Goal: Task Accomplishment & Management: Use online tool/utility

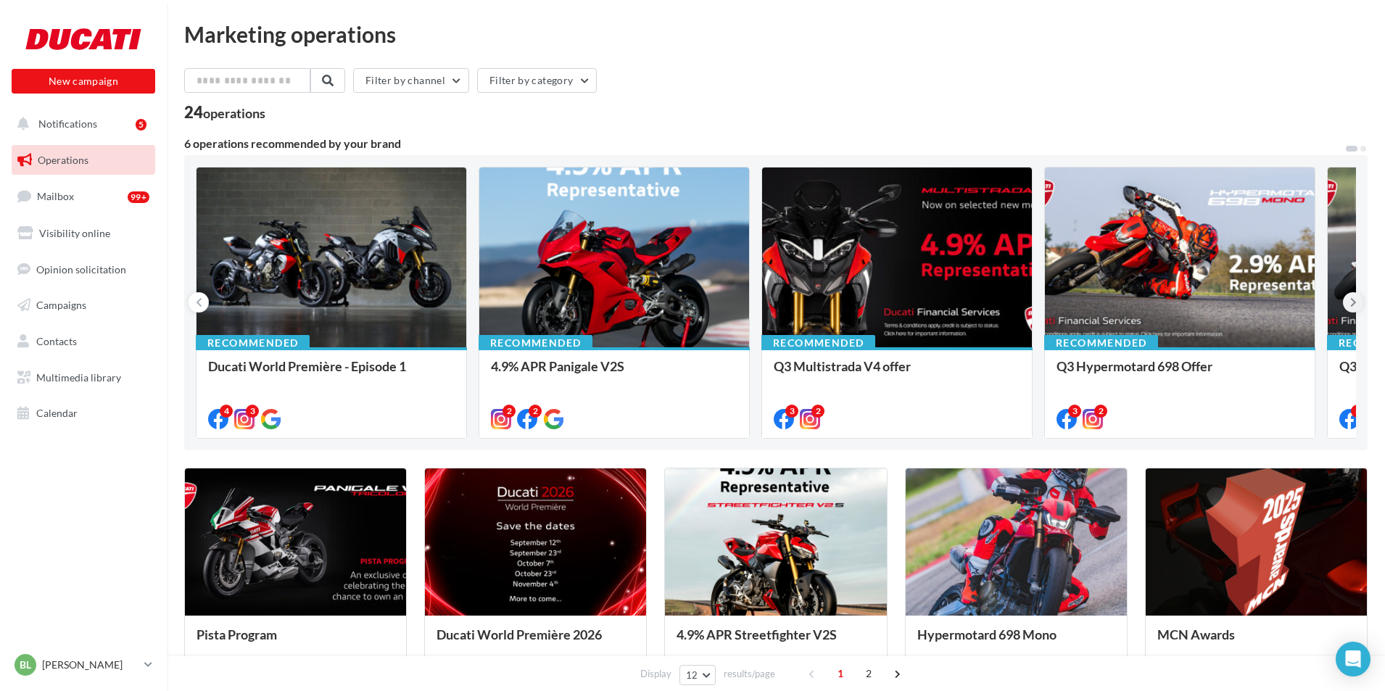
click at [1352, 303] on icon at bounding box center [1353, 302] width 7 height 14
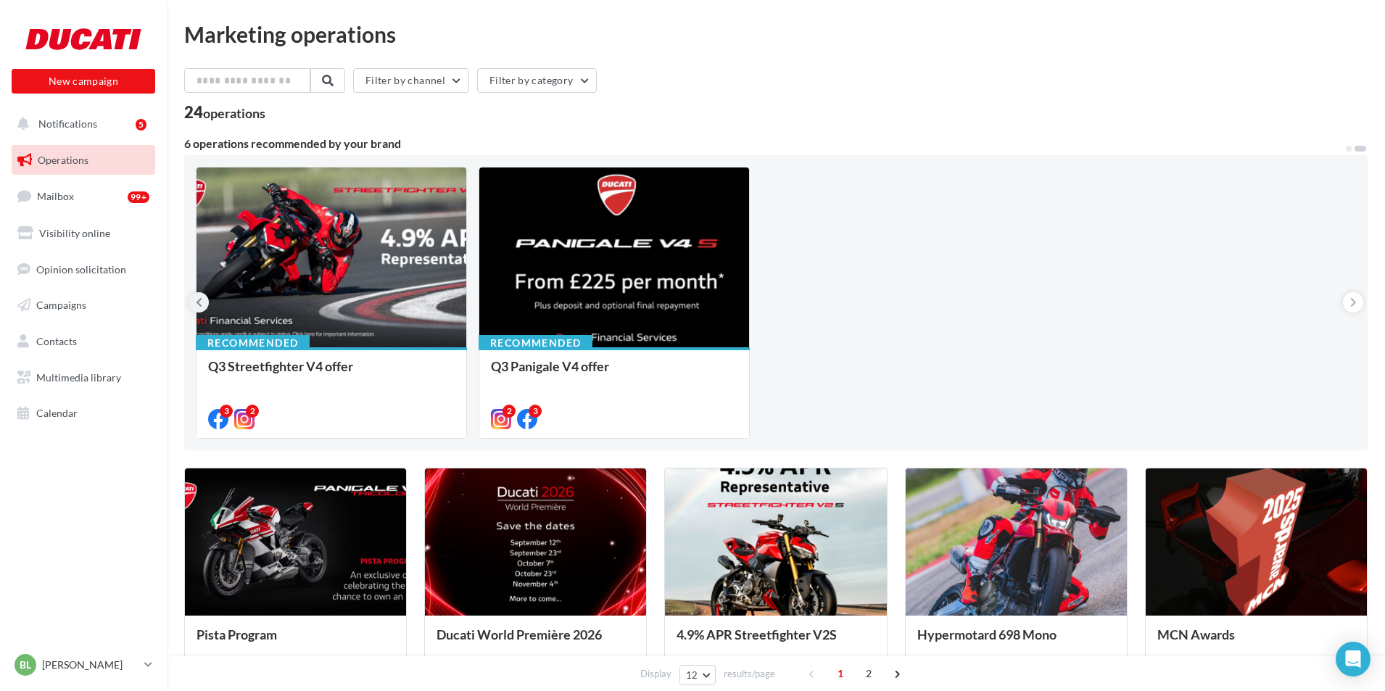
click at [193, 298] on button at bounding box center [198, 302] width 20 height 20
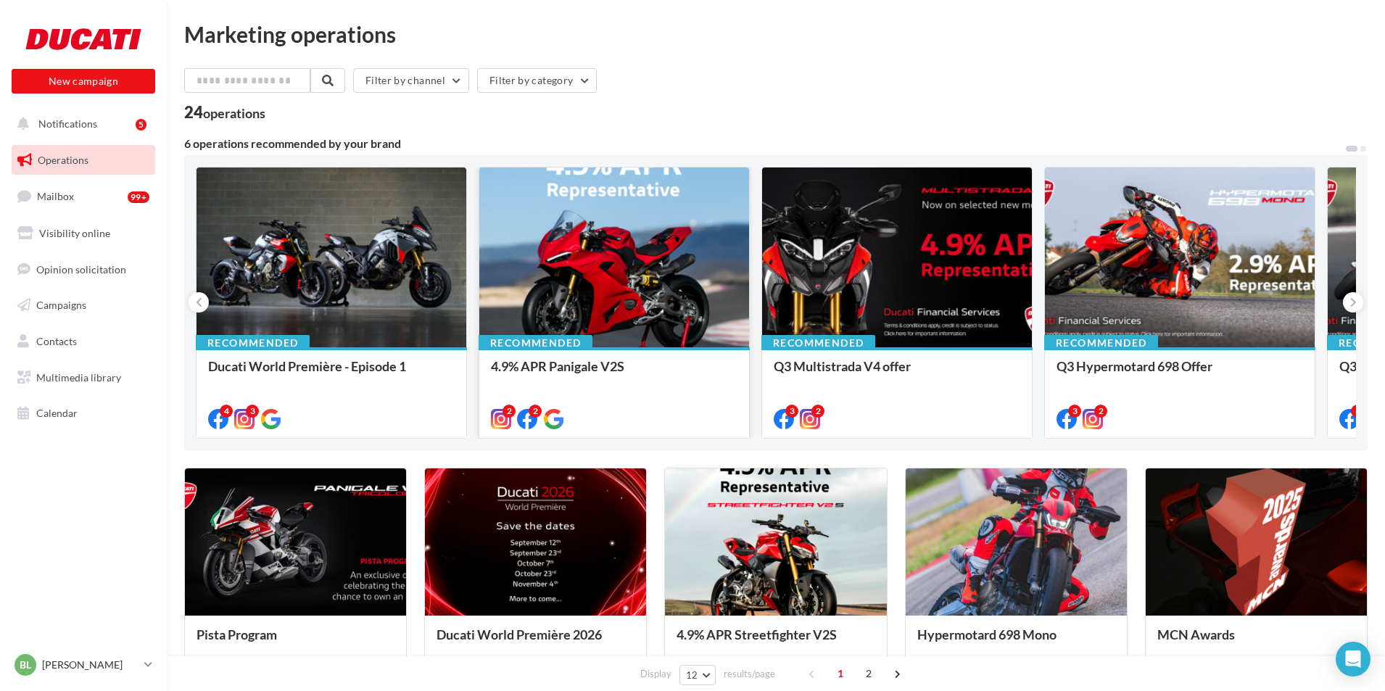
click at [566, 286] on div at bounding box center [614, 257] width 270 height 181
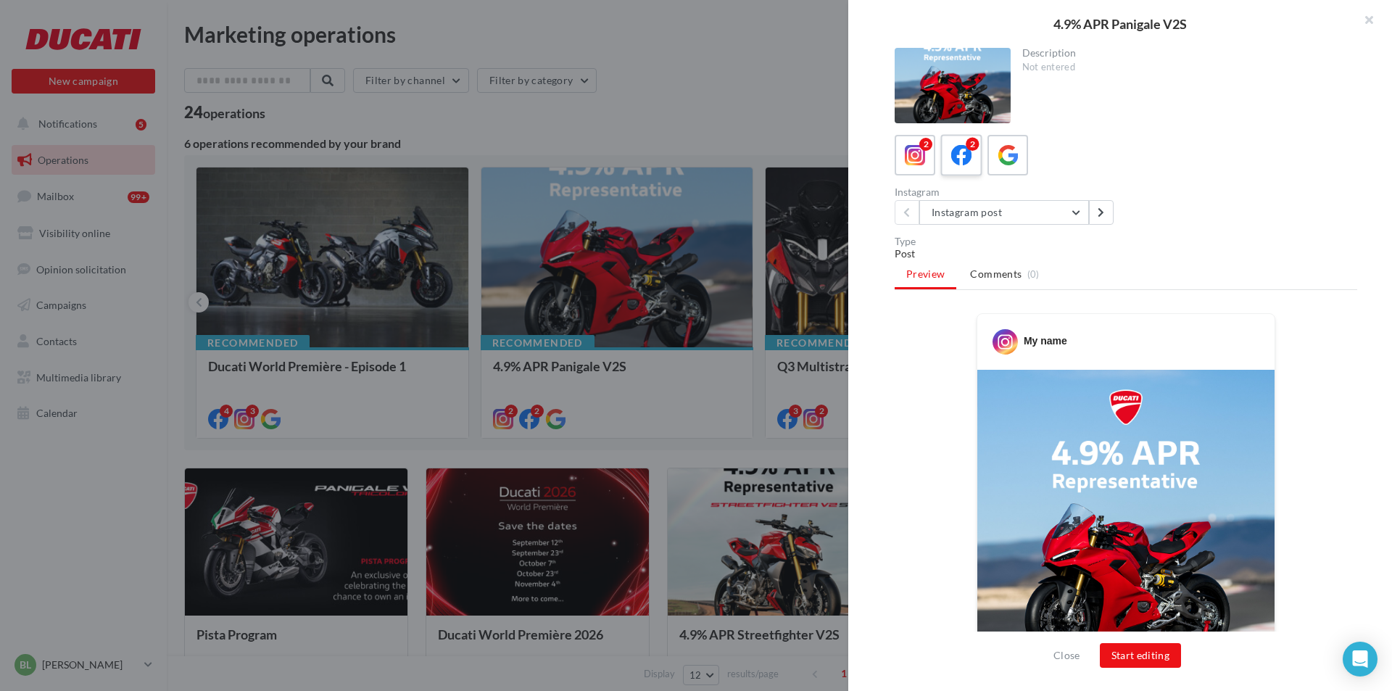
click at [964, 156] on icon at bounding box center [961, 155] width 21 height 21
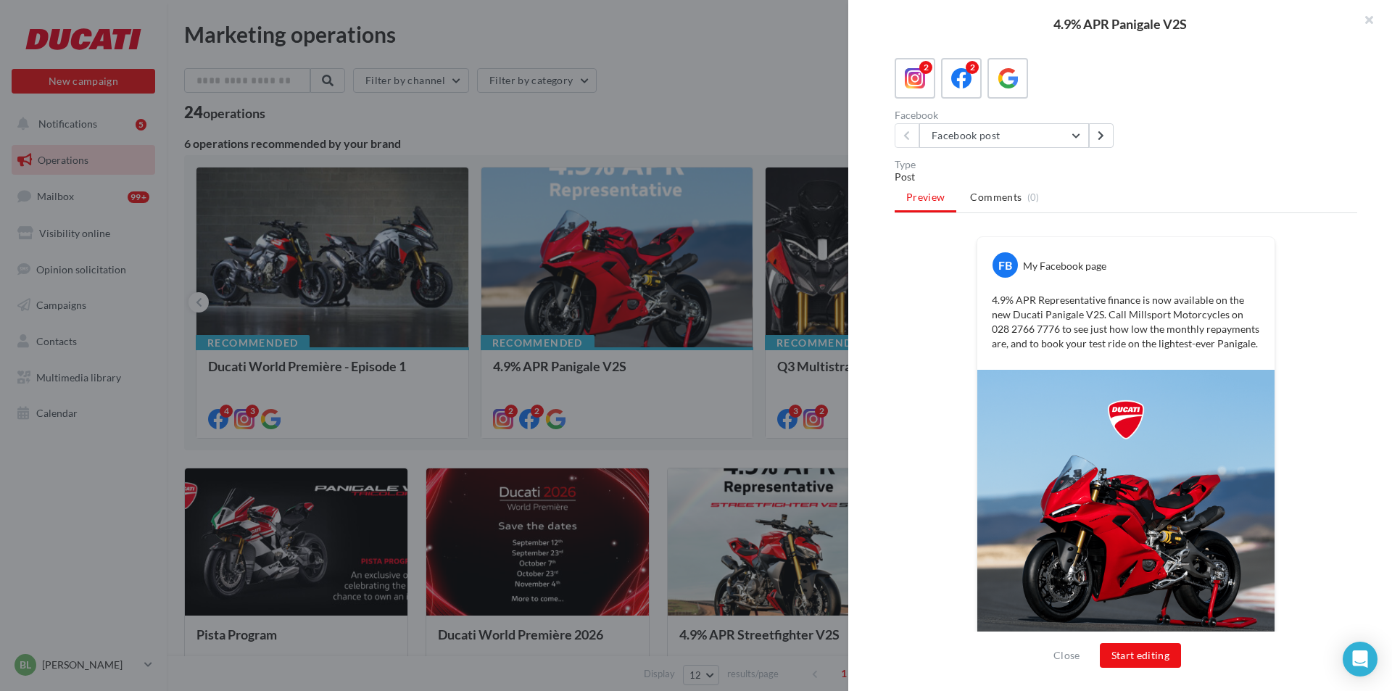
scroll to position [193, 0]
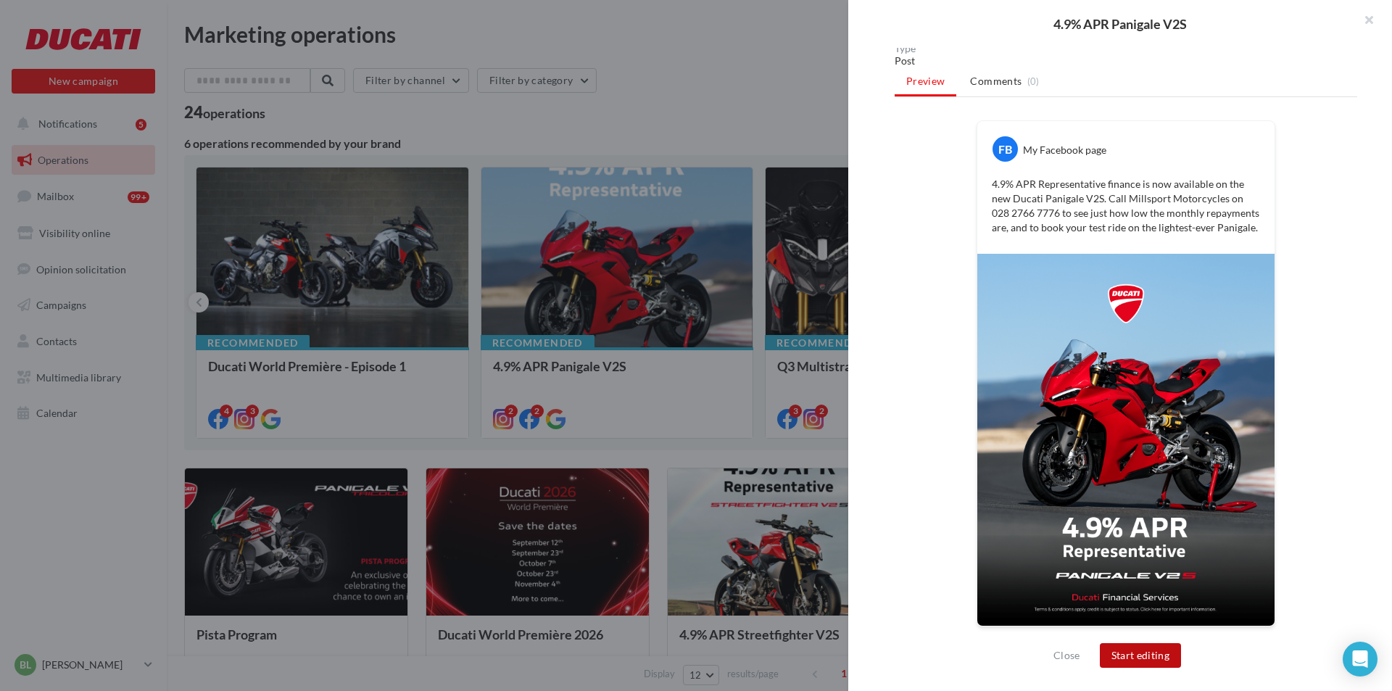
click at [1139, 662] on button "Start editing" at bounding box center [1141, 655] width 82 height 25
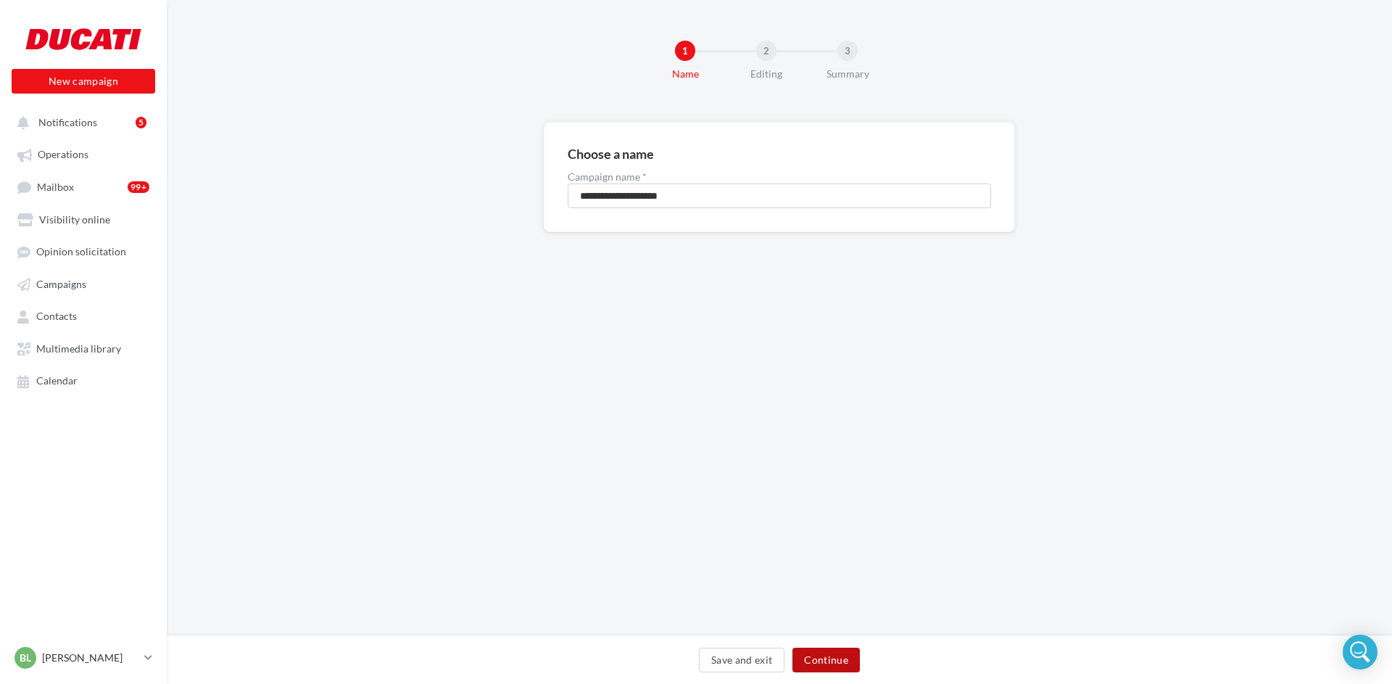
click at [825, 650] on button "Continue" at bounding box center [825, 659] width 67 height 25
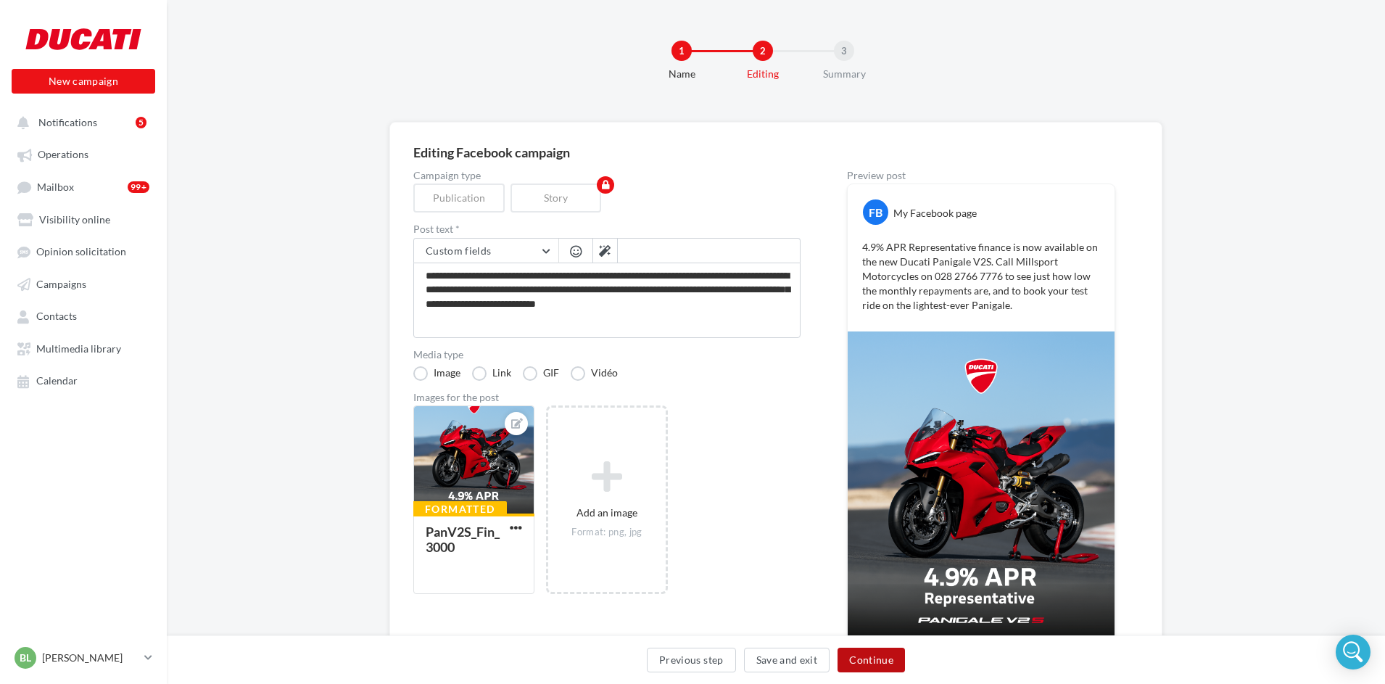
click at [880, 656] on button "Continue" at bounding box center [870, 659] width 67 height 25
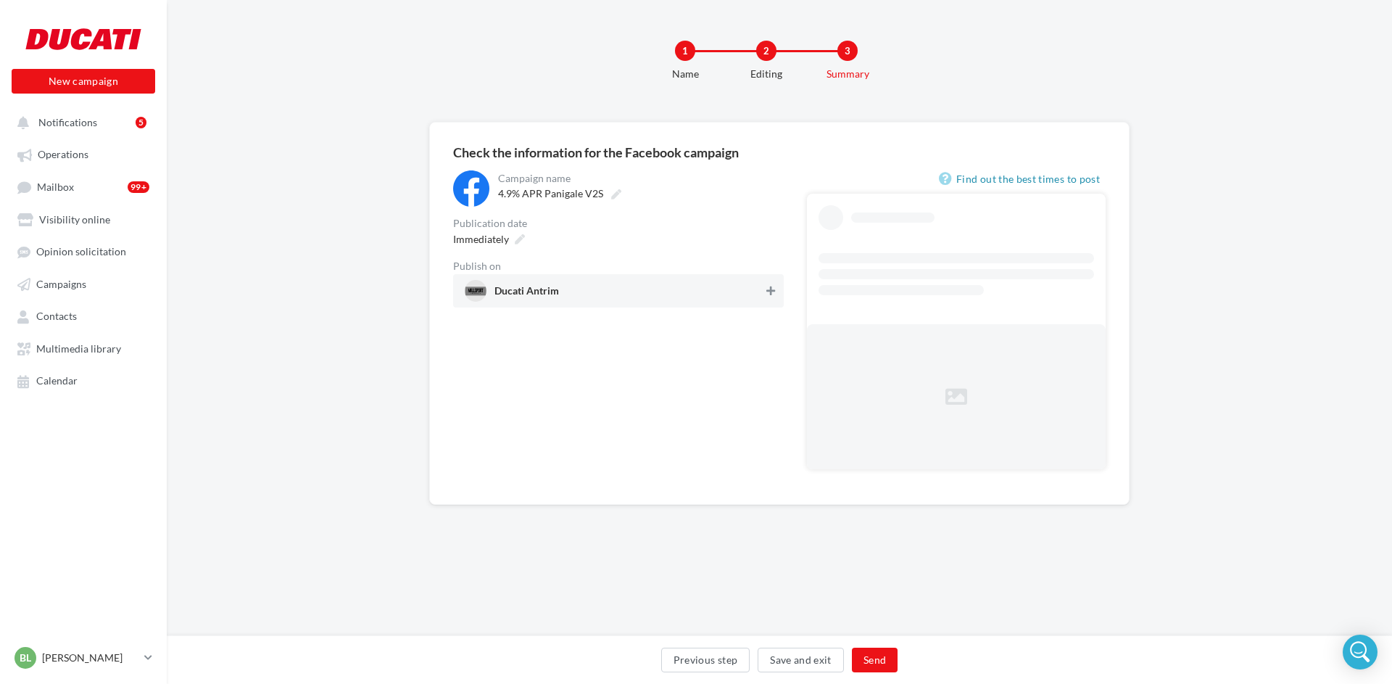
click at [765, 291] on button at bounding box center [770, 290] width 14 height 17
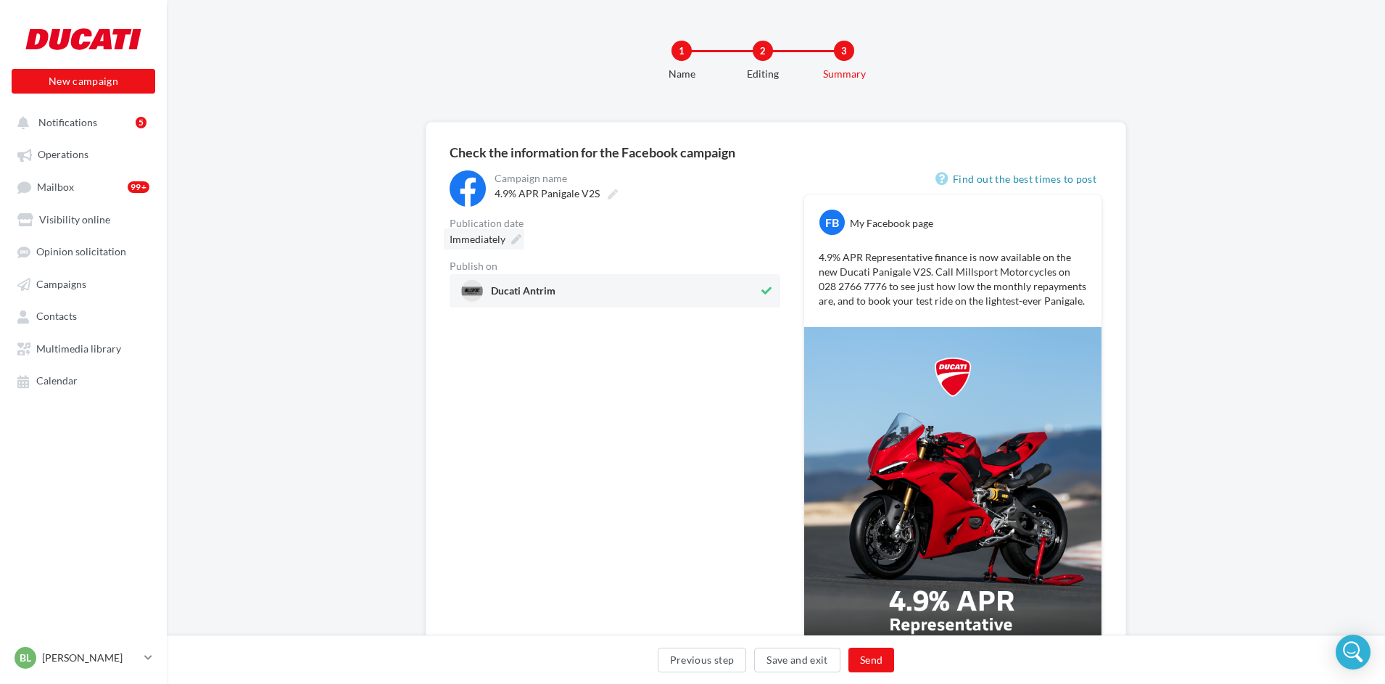
click at [514, 238] on icon at bounding box center [516, 239] width 10 height 10
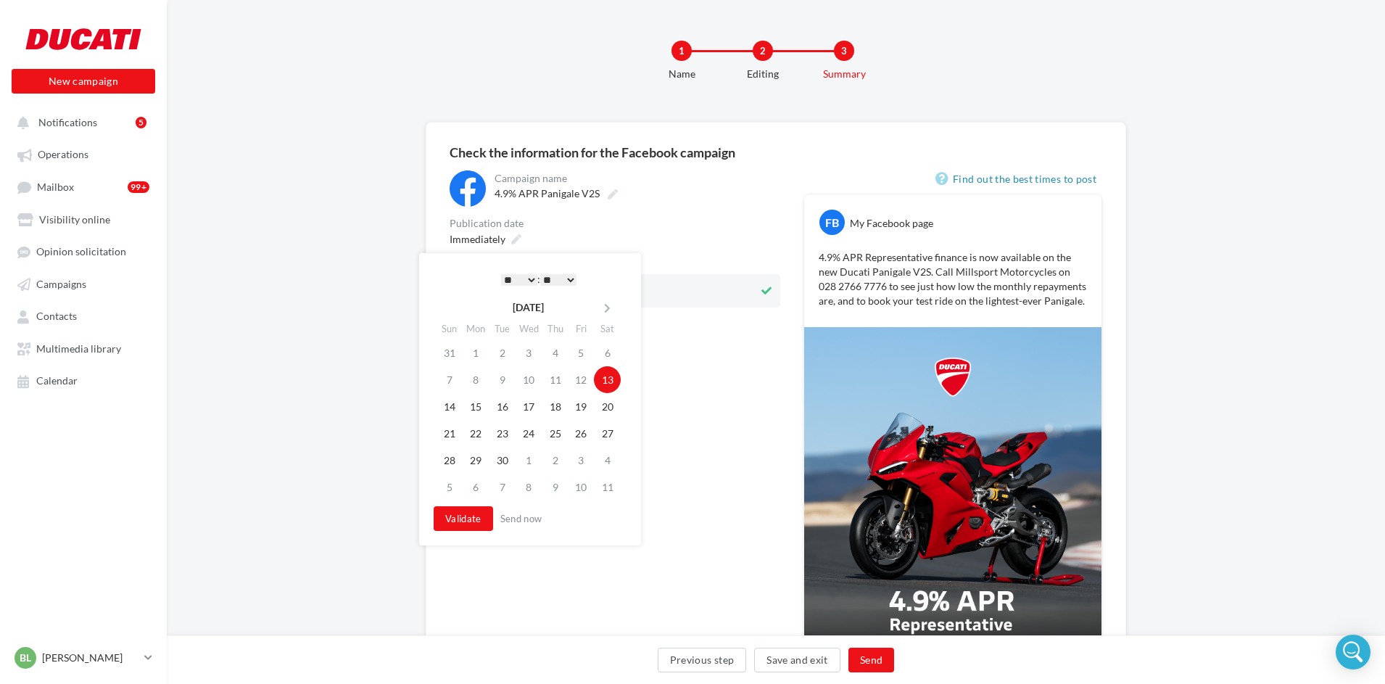
click at [526, 278] on select "* * * * * * * * * * ** ** ** ** ** ** ** ** ** ** ** ** ** **" at bounding box center [519, 280] width 36 height 12
click at [465, 515] on button "Validate" at bounding box center [462, 518] width 59 height 25
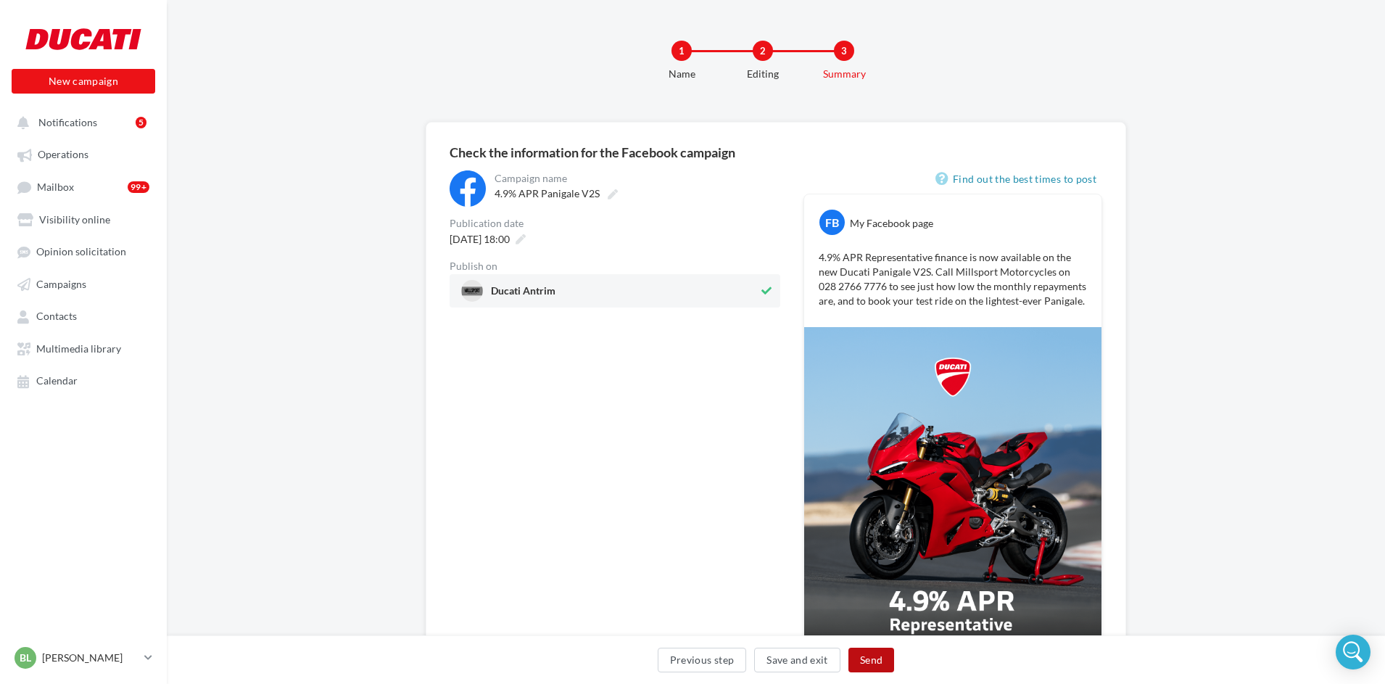
click at [877, 660] on button "Send" at bounding box center [871, 659] width 46 height 25
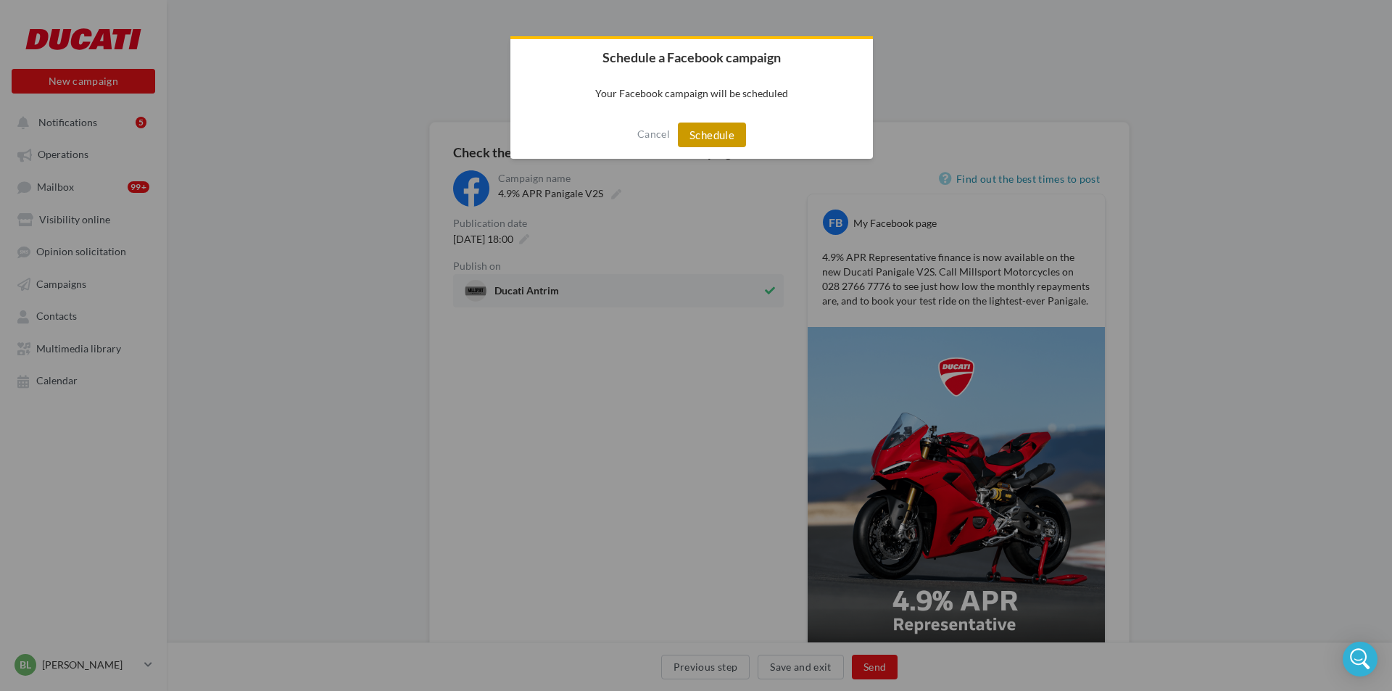
click at [712, 130] on button "Schedule" at bounding box center [712, 135] width 68 height 25
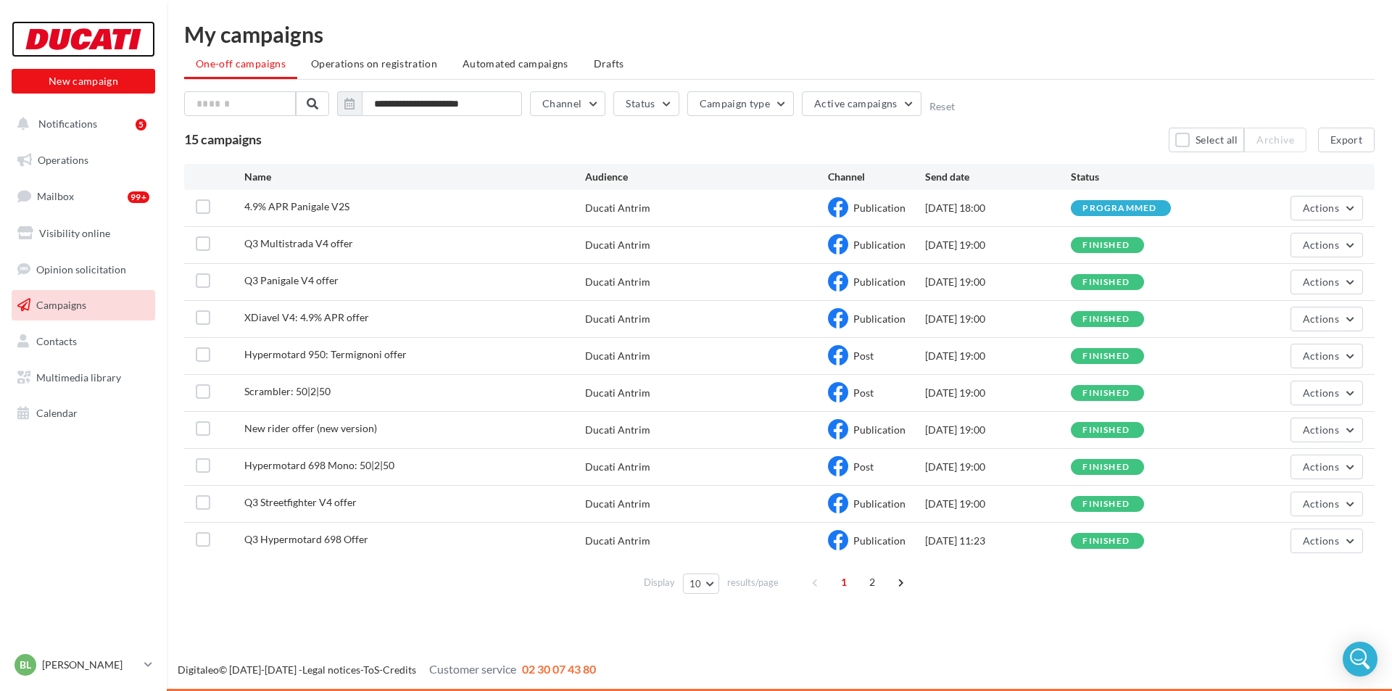
click at [91, 33] on div at bounding box center [83, 39] width 116 height 36
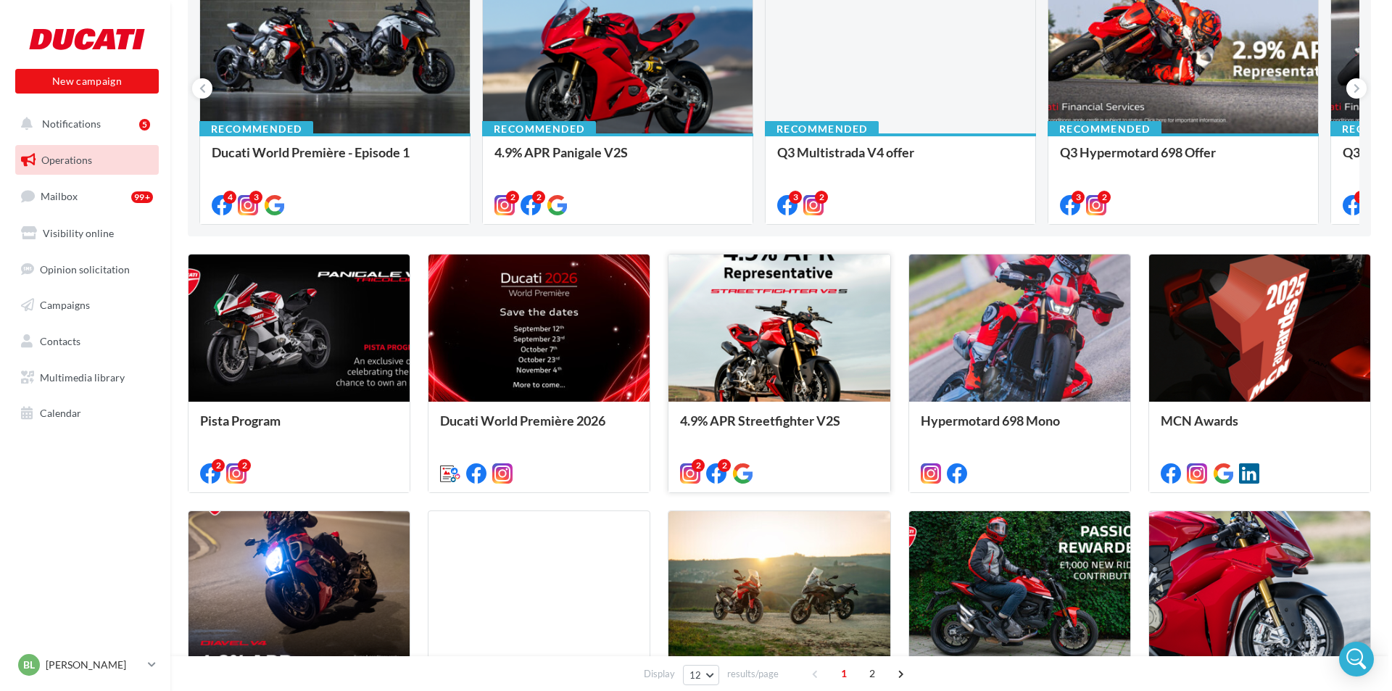
scroll to position [217, 0]
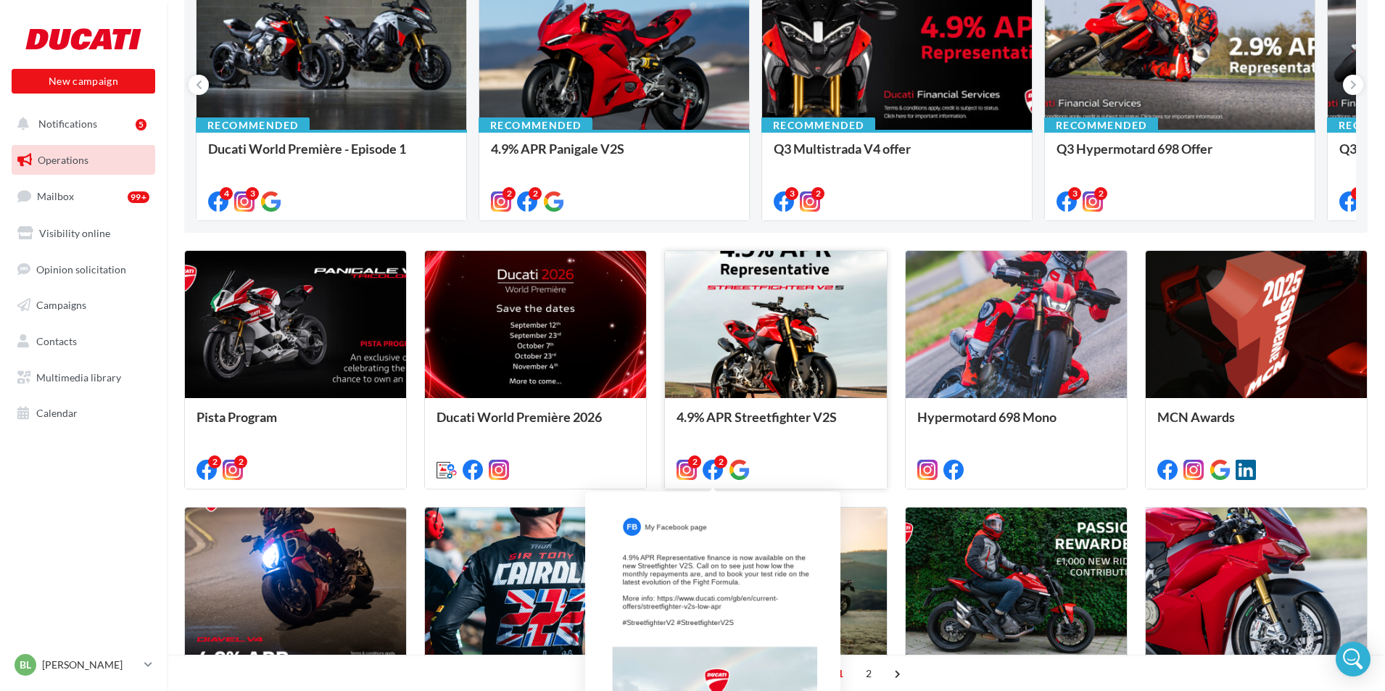
click at [710, 470] on icon at bounding box center [712, 470] width 20 height 20
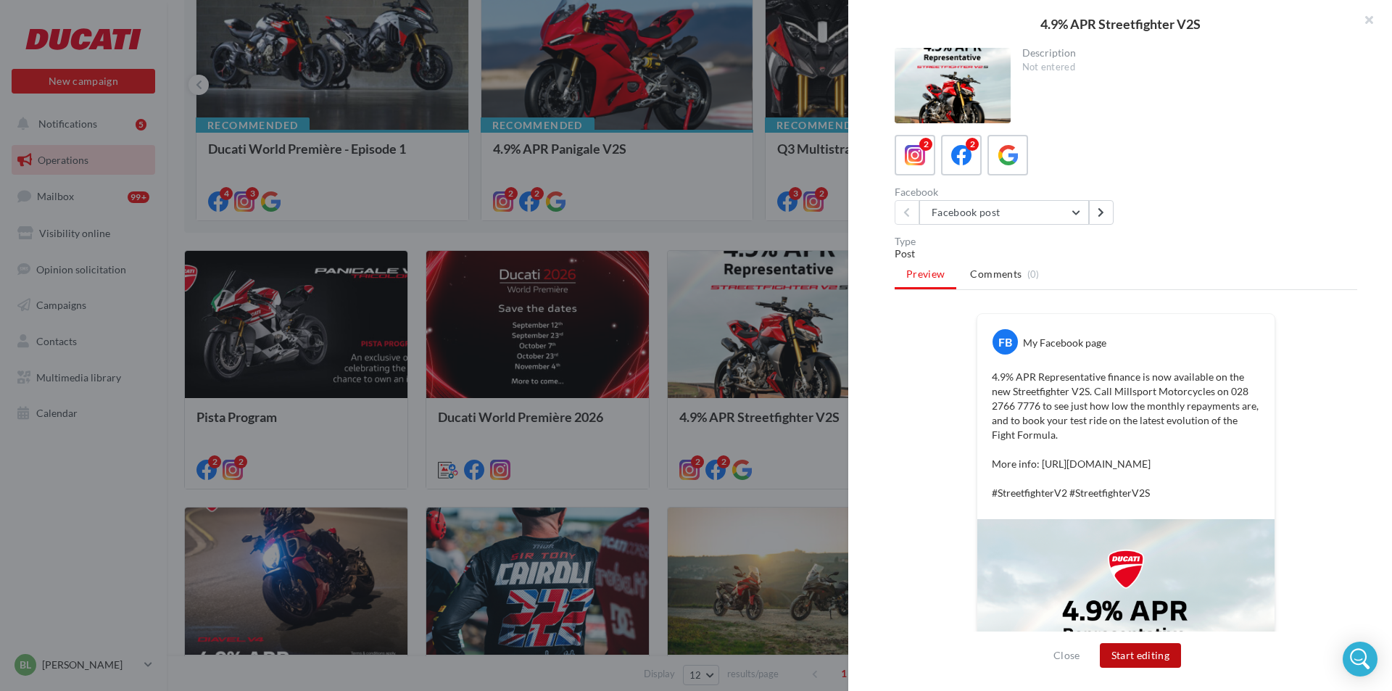
click at [1159, 665] on button "Start editing" at bounding box center [1141, 655] width 82 height 25
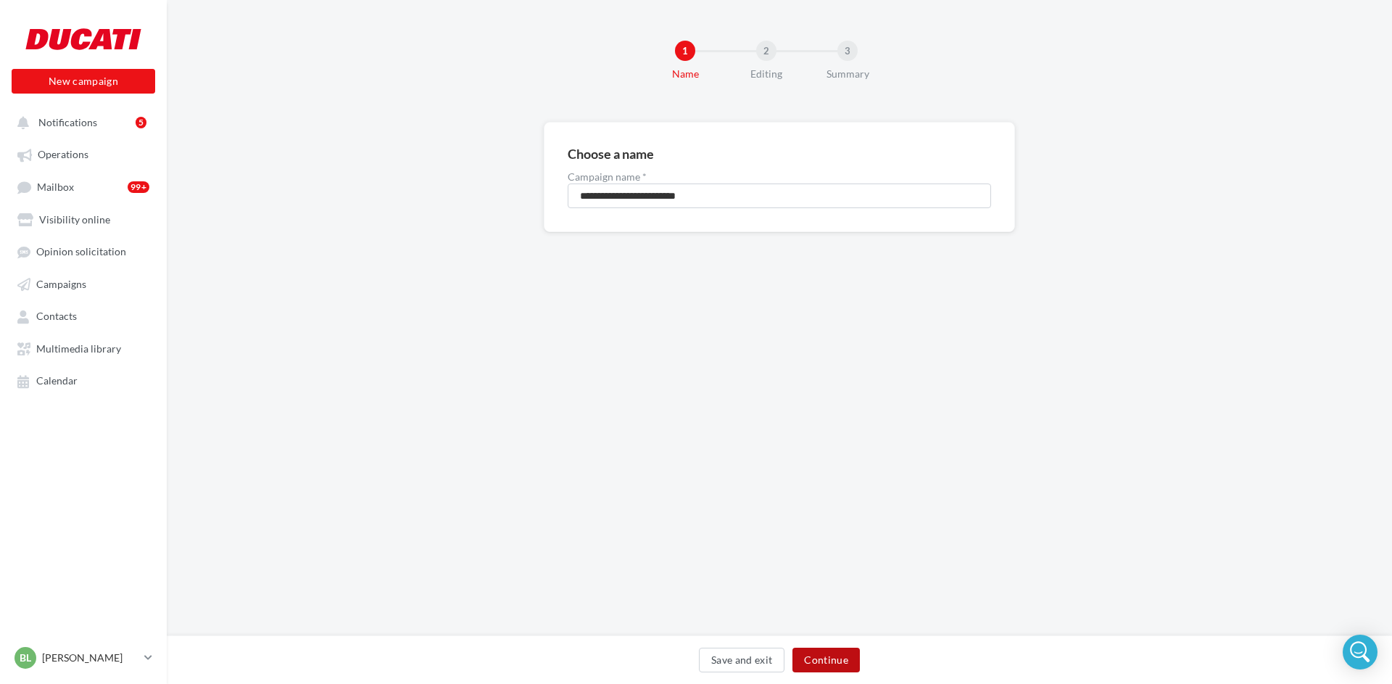
click at [833, 653] on button "Continue" at bounding box center [825, 659] width 67 height 25
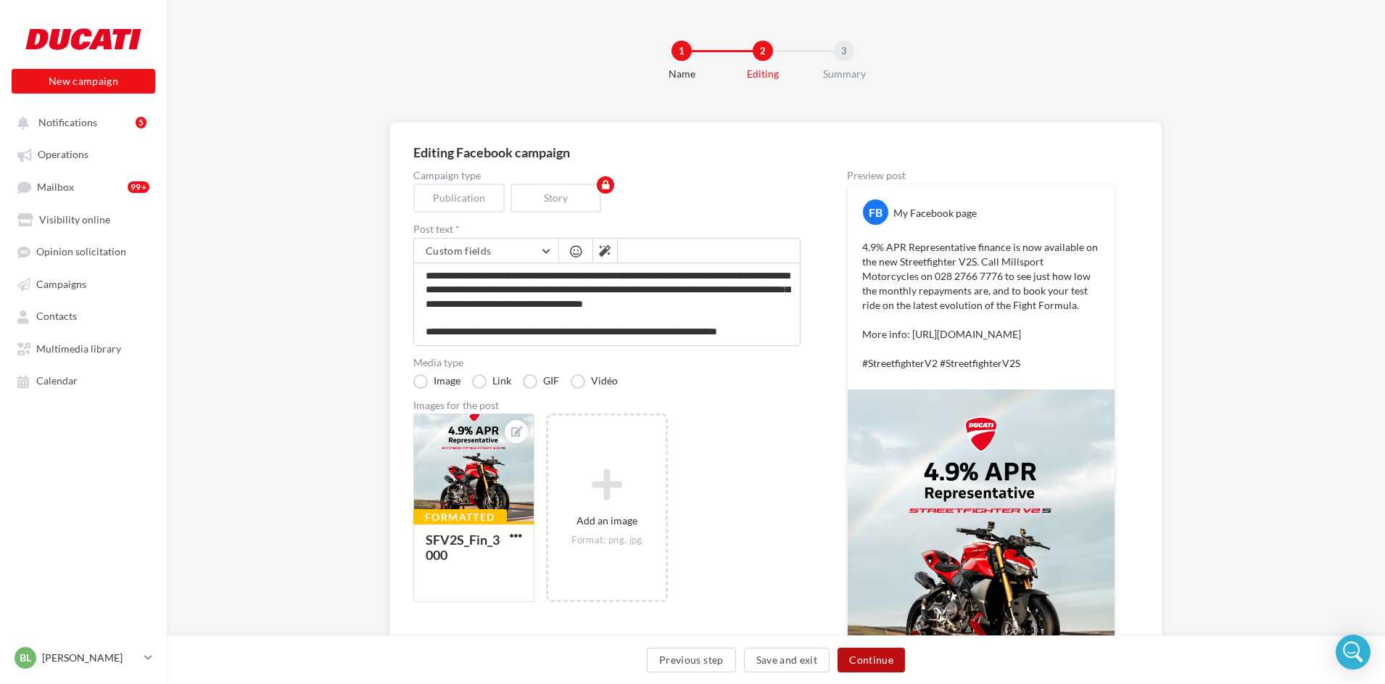
click at [867, 663] on button "Continue" at bounding box center [870, 659] width 67 height 25
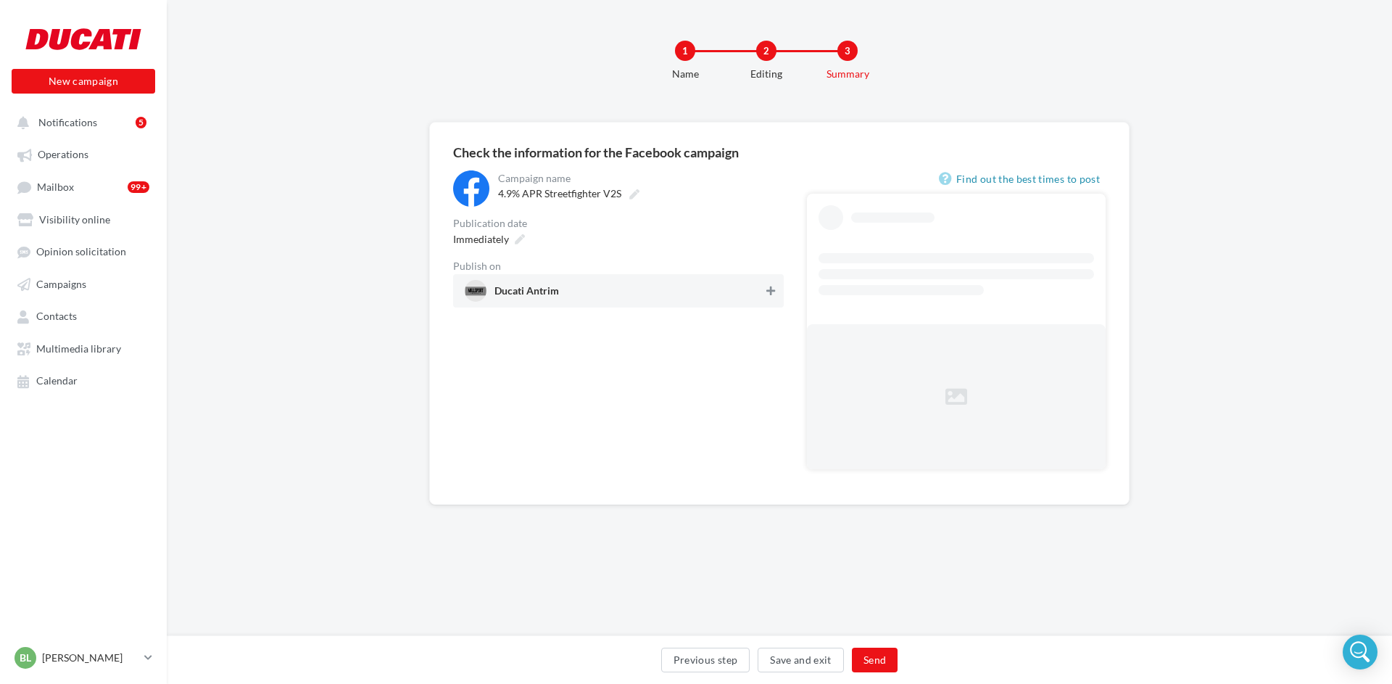
click at [768, 290] on icon at bounding box center [770, 291] width 9 height 10
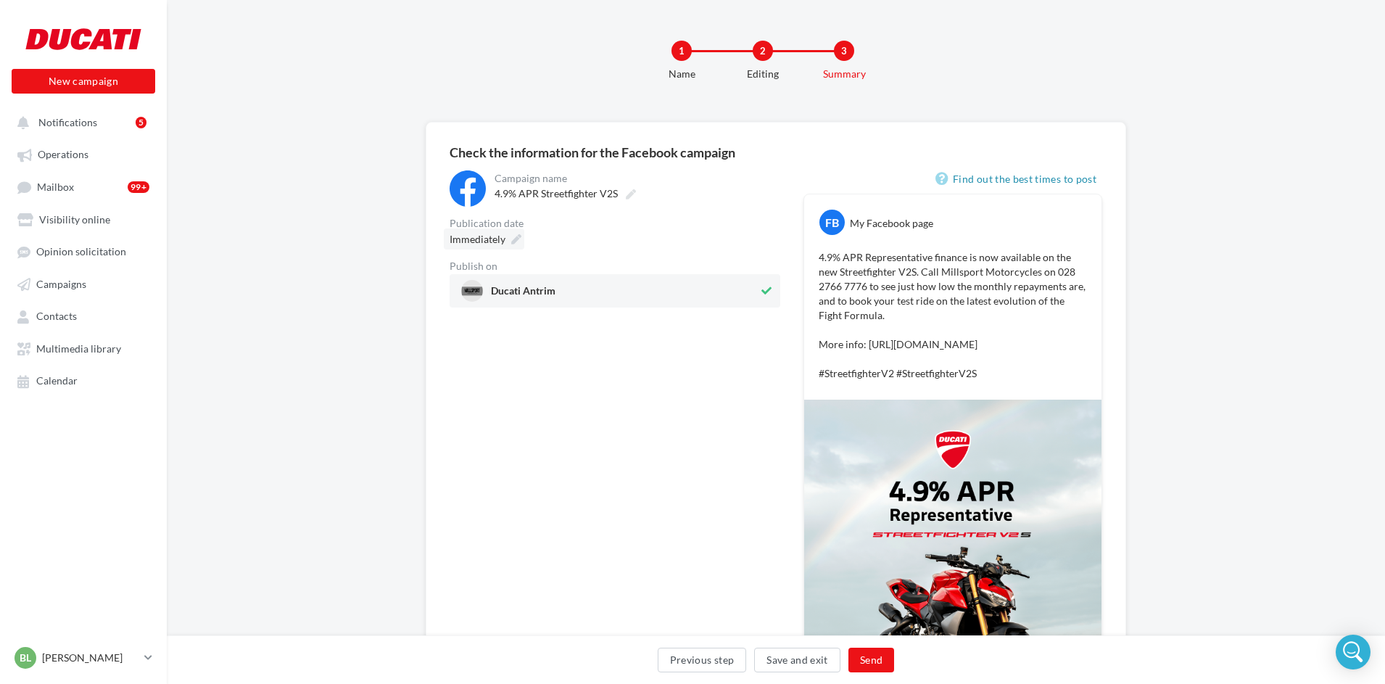
click at [519, 236] on icon at bounding box center [516, 239] width 10 height 10
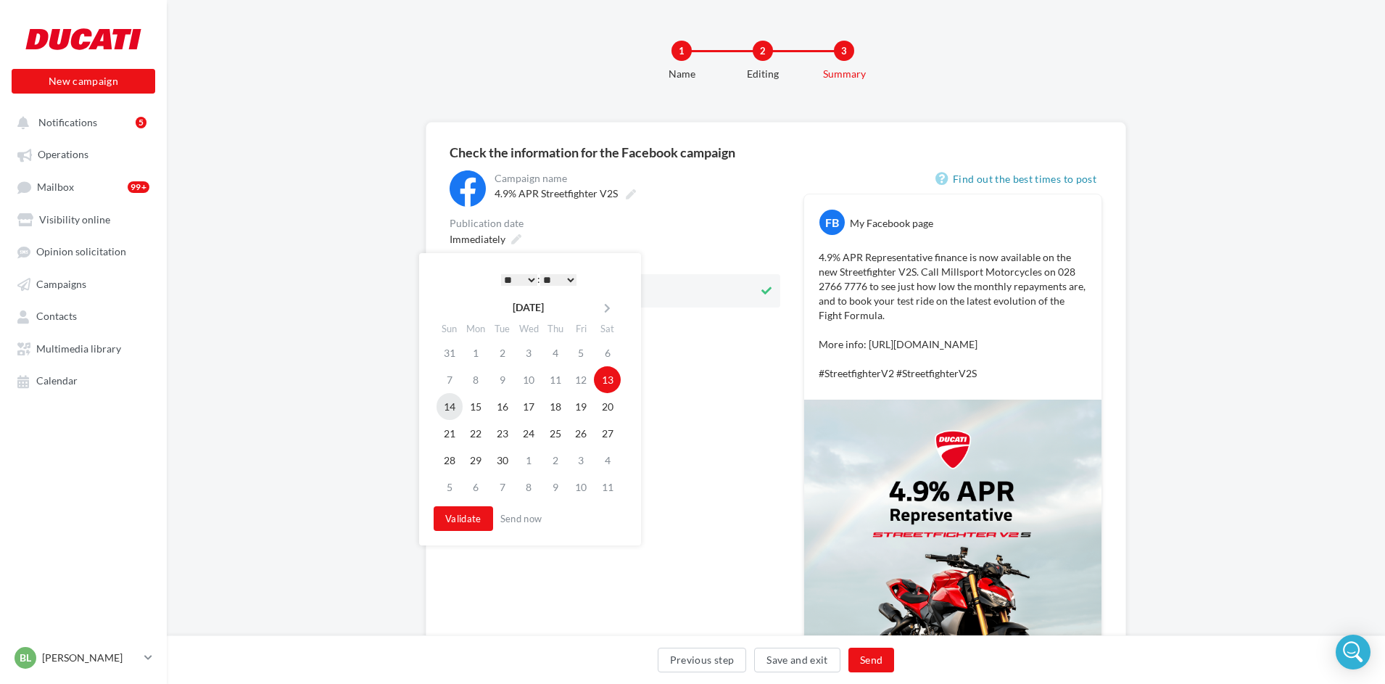
click at [452, 407] on td "14" at bounding box center [449, 406] width 26 height 27
click at [473, 520] on button "Validate" at bounding box center [462, 518] width 59 height 25
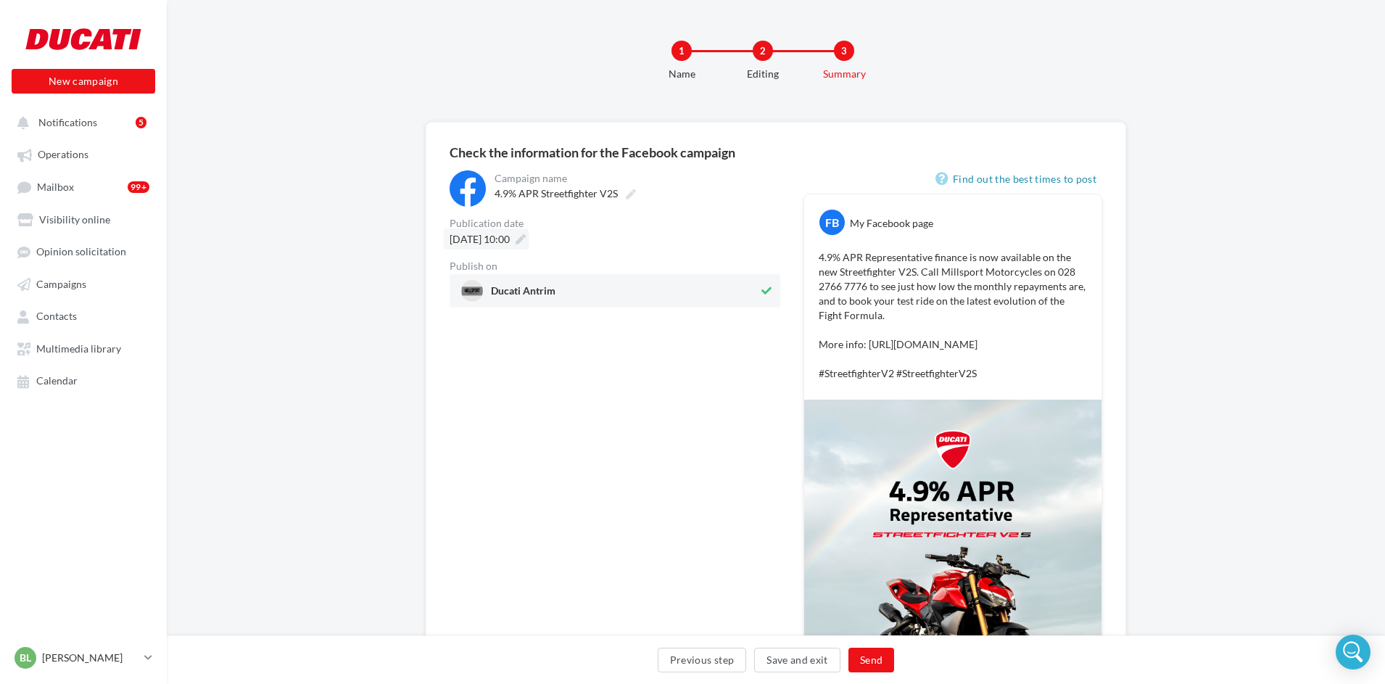
click at [526, 238] on icon at bounding box center [520, 239] width 10 height 10
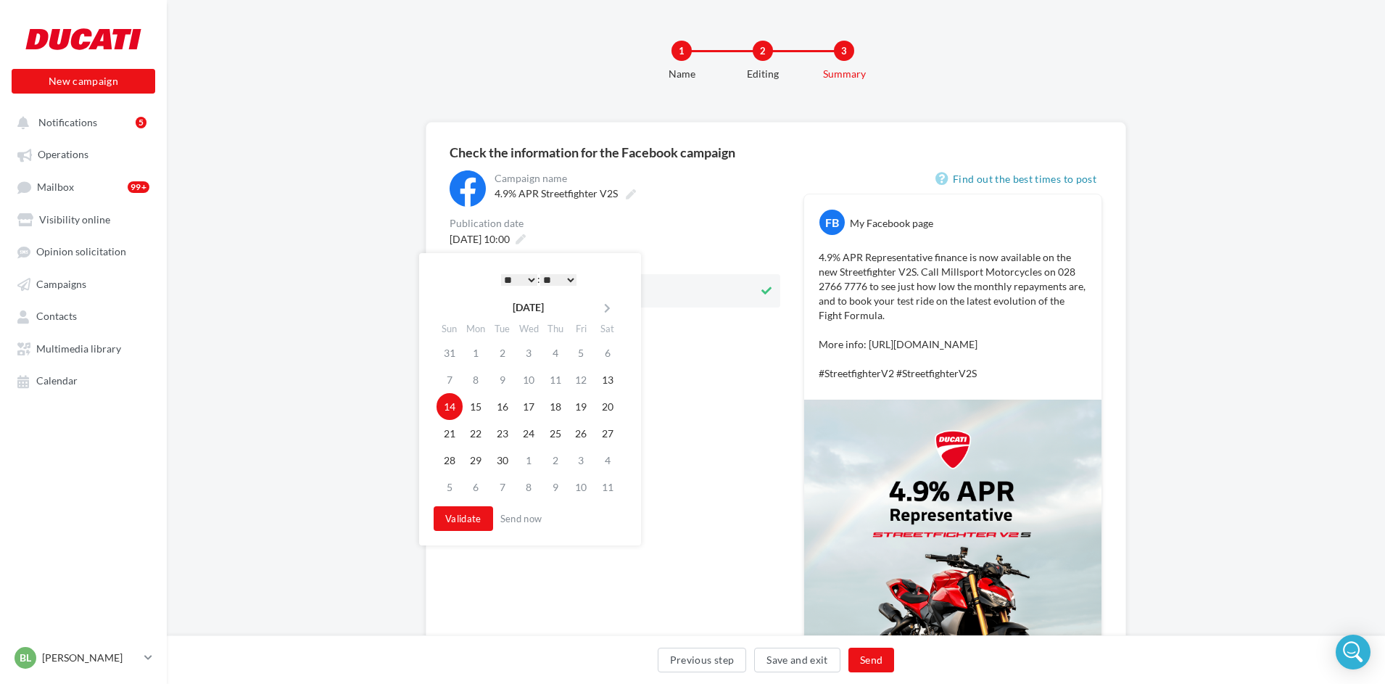
click at [526, 277] on select "* * * * * * * * * * ** ** ** ** ** ** ** ** ** ** ** ** ** **" at bounding box center [519, 280] width 36 height 12
click at [470, 511] on button "Validate" at bounding box center [462, 518] width 59 height 25
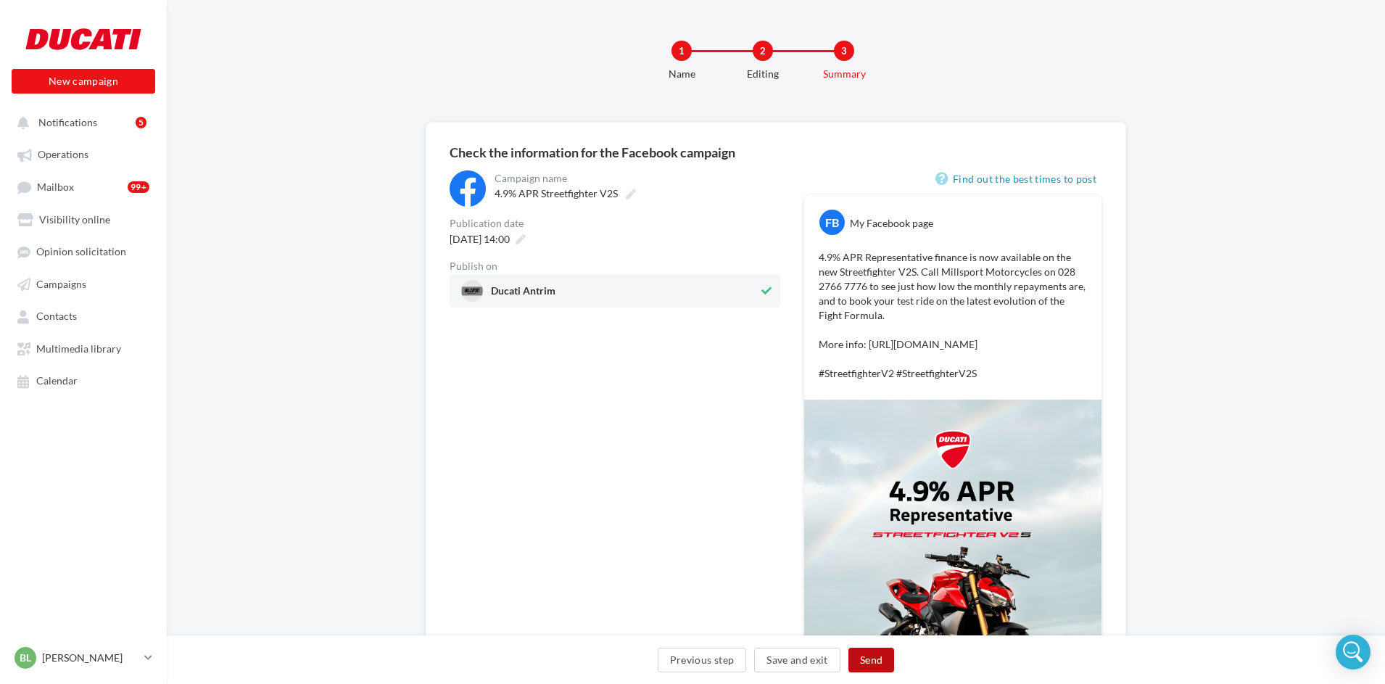
click at [872, 659] on button "Send" at bounding box center [871, 659] width 46 height 25
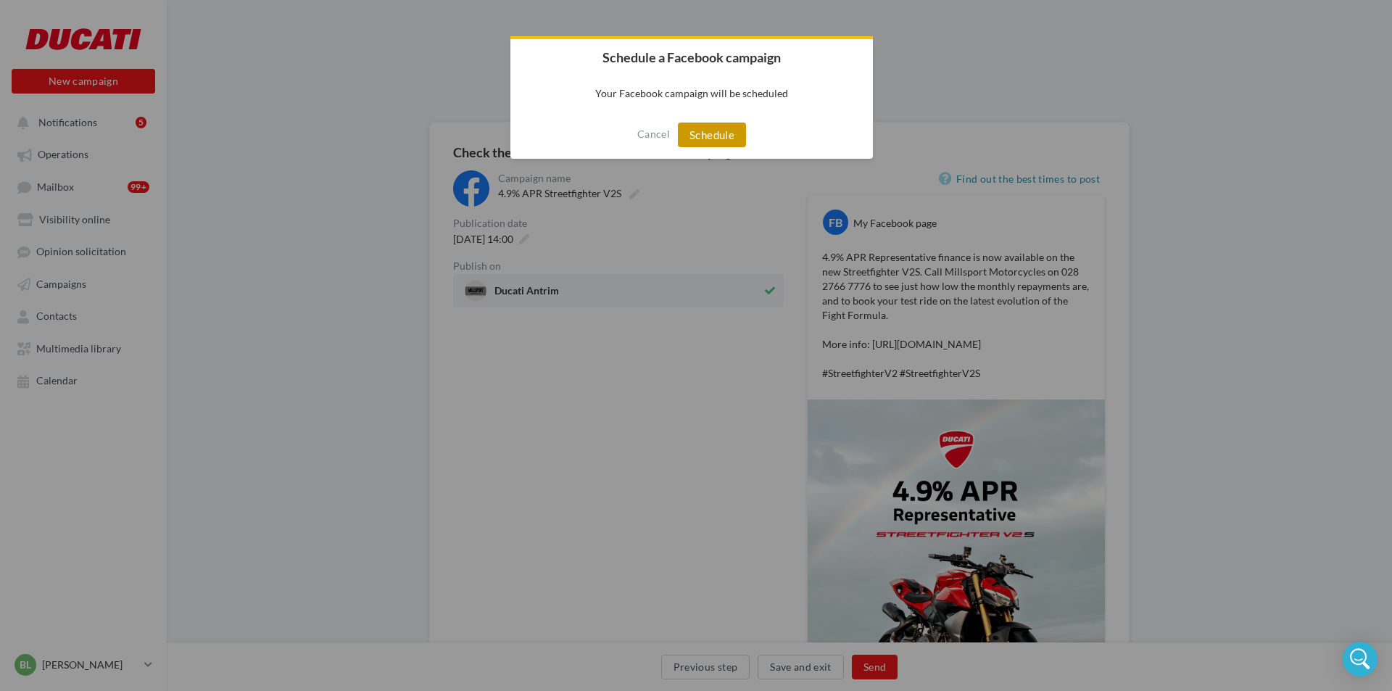
click at [727, 144] on button "Schedule" at bounding box center [712, 135] width 68 height 25
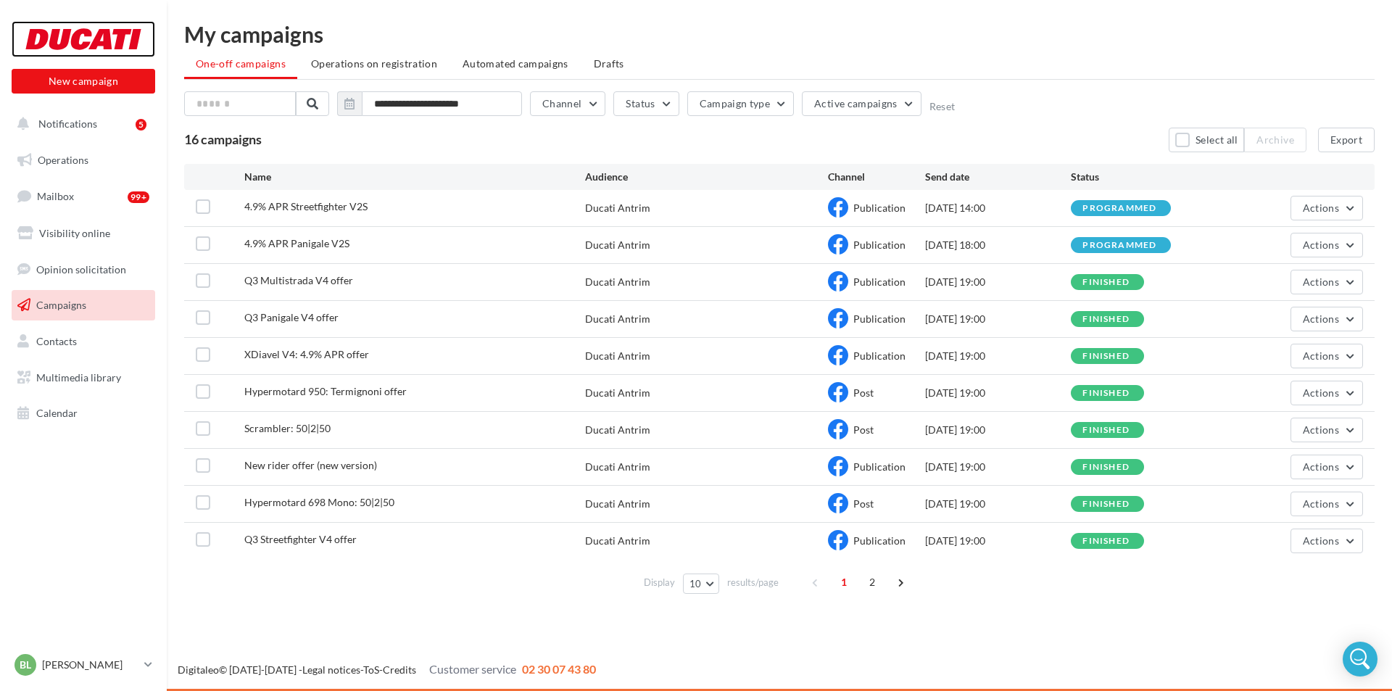
click at [77, 40] on div at bounding box center [83, 39] width 116 height 36
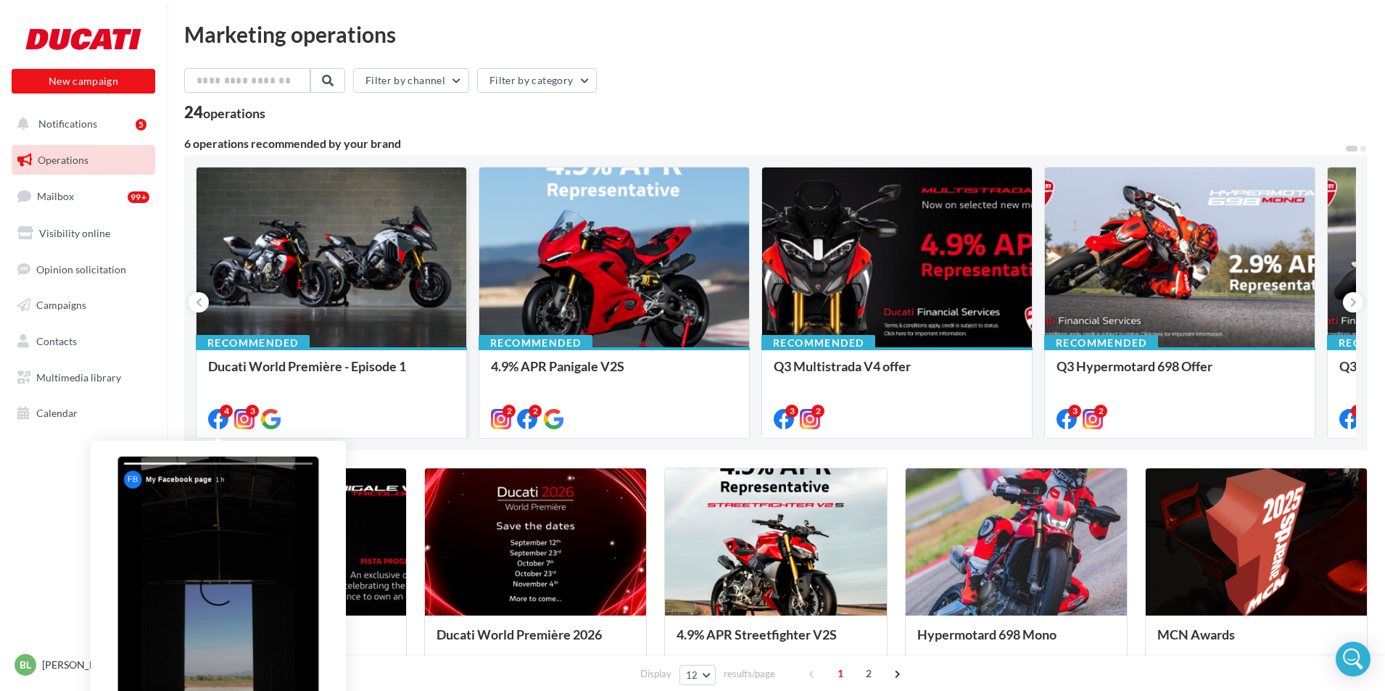
click at [217, 414] on icon at bounding box center [218, 419] width 20 height 20
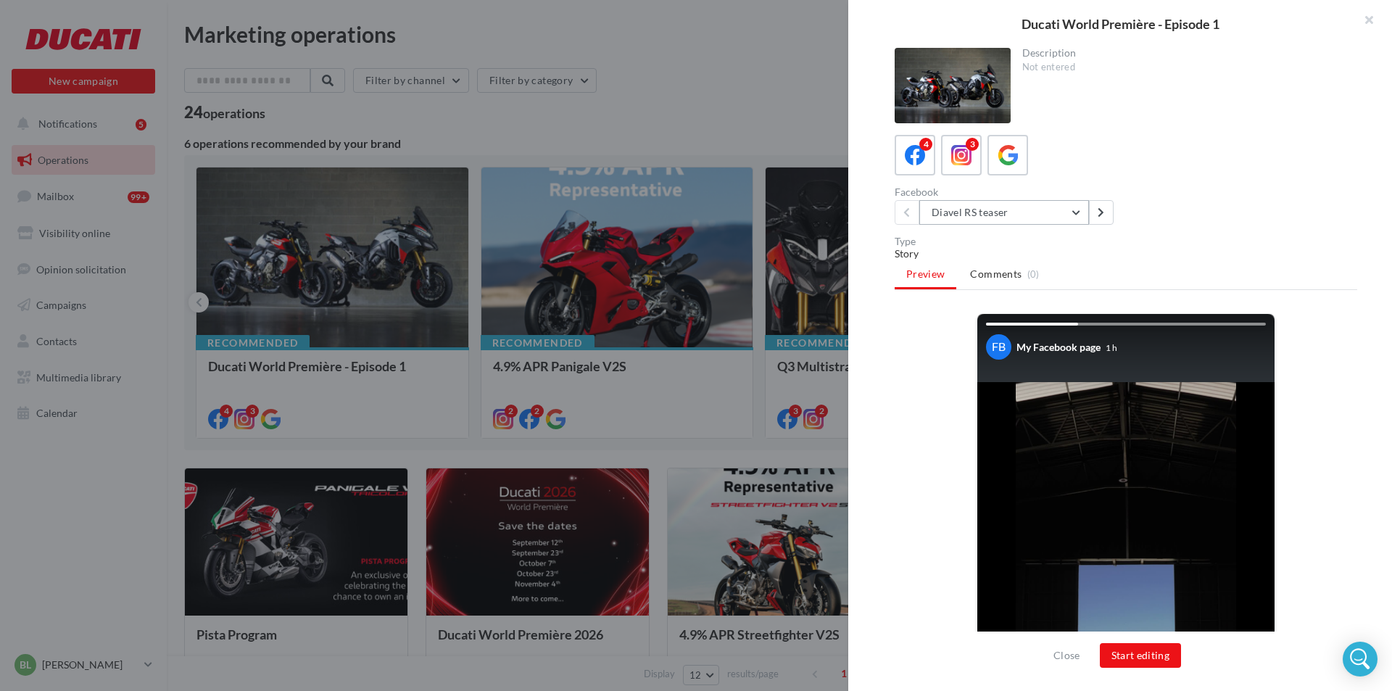
click at [1079, 212] on button "Diavel RS teaser" at bounding box center [1004, 212] width 170 height 25
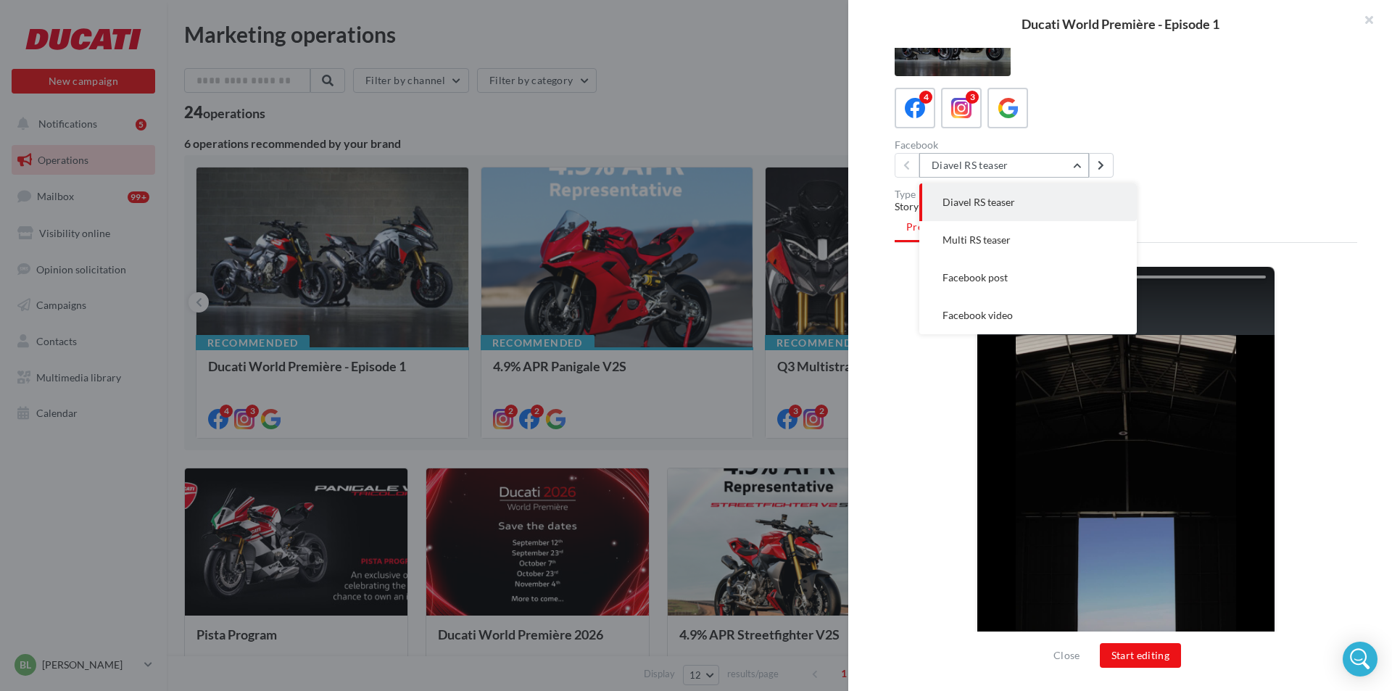
scroll to position [72, 0]
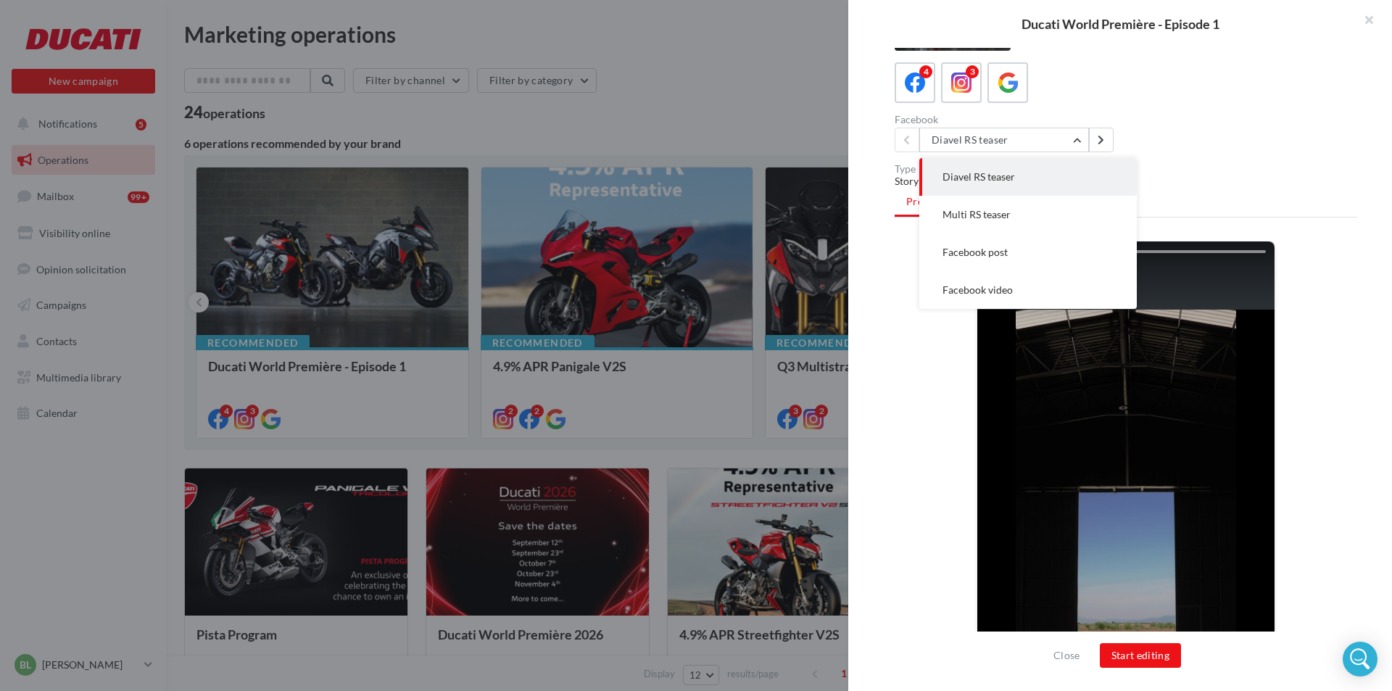
click at [1212, 140] on div "Facebook Diavel RS teaser Diavel RS teaser Multi RS teaser Facebook post Facebo…" at bounding box center [1131, 134] width 474 height 38
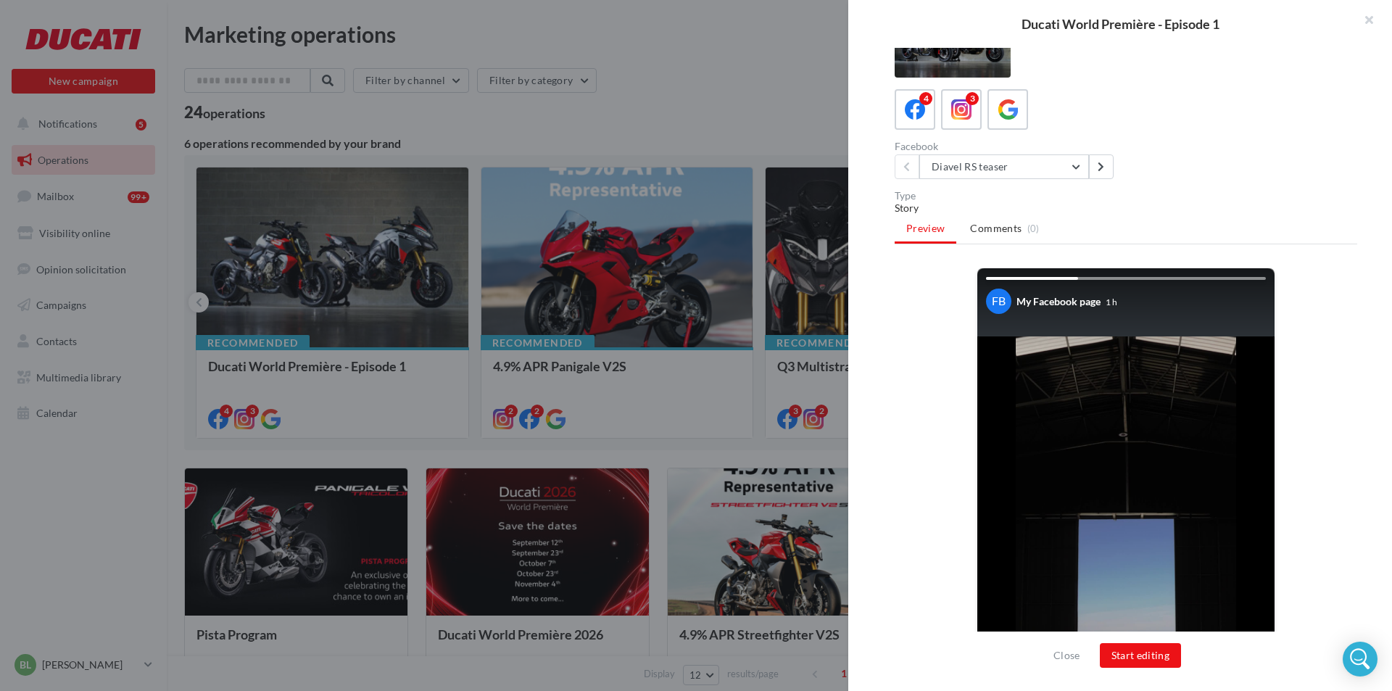
scroll to position [0, 0]
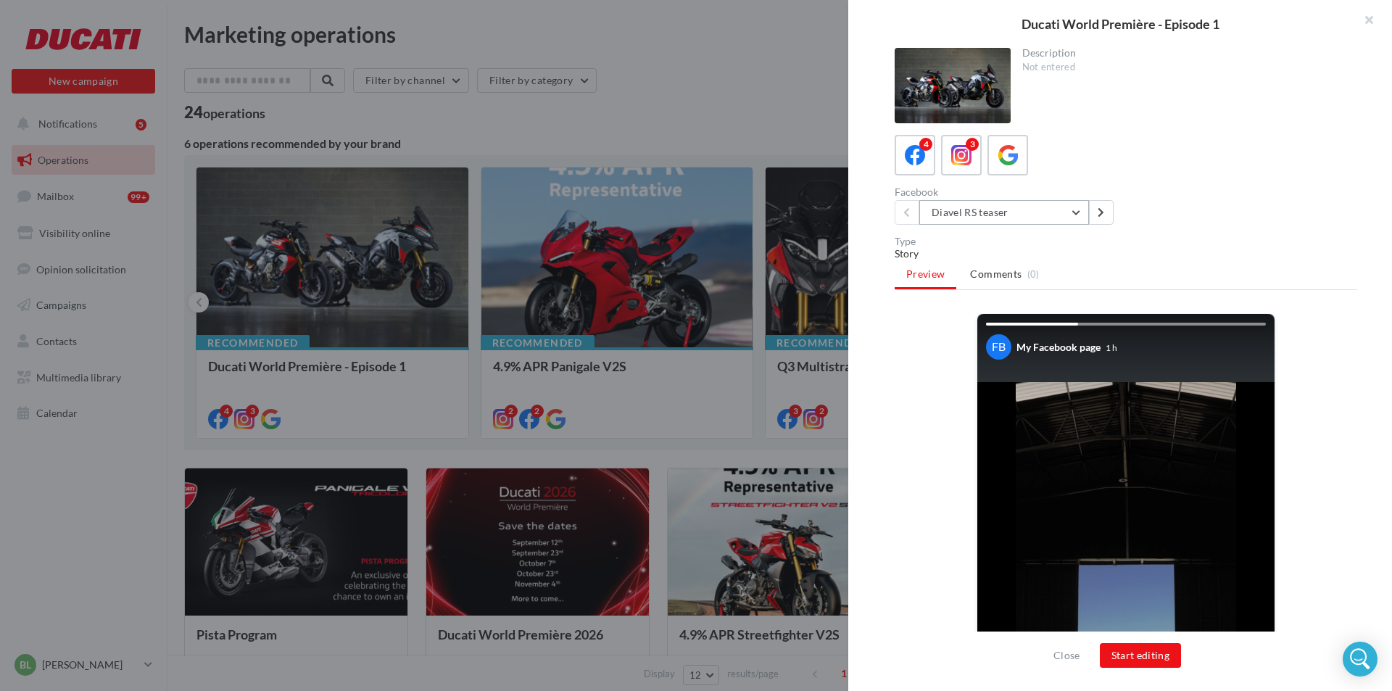
click at [1073, 213] on button "Diavel RS teaser" at bounding box center [1004, 212] width 170 height 25
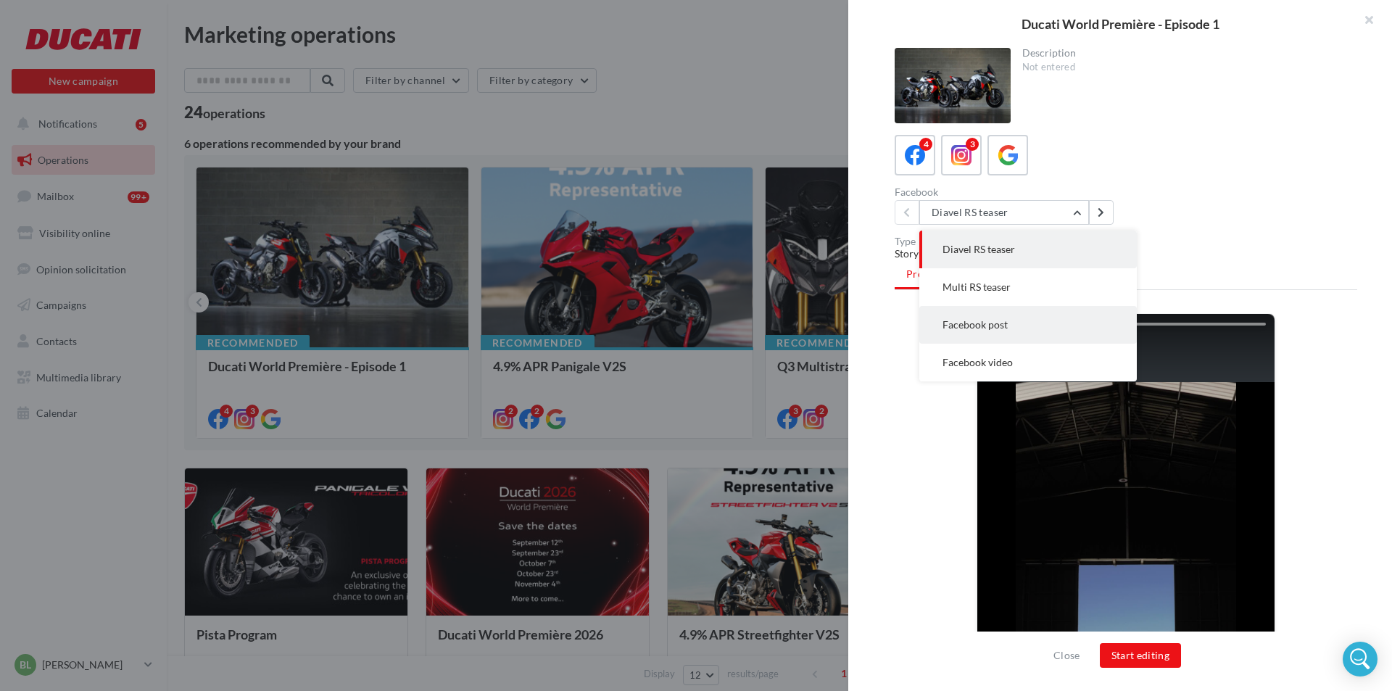
click at [983, 320] on span "Facebook post" at bounding box center [974, 324] width 65 height 12
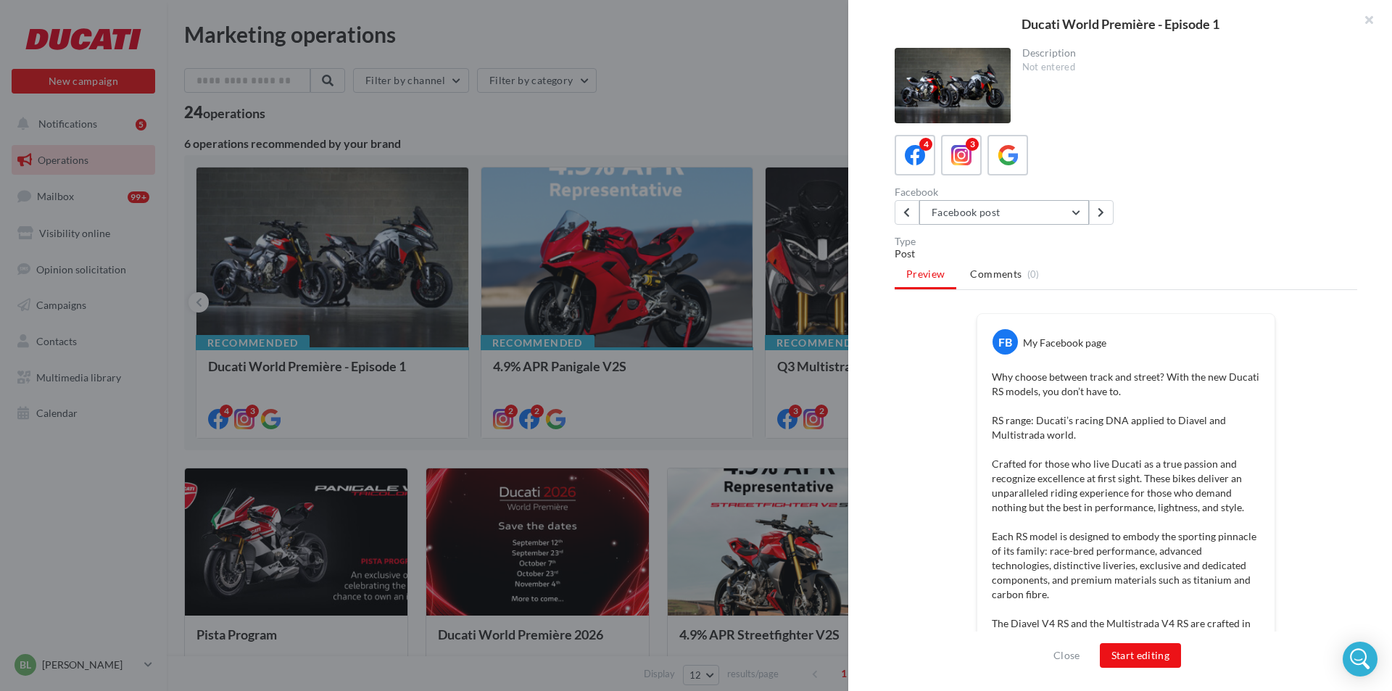
click at [1072, 214] on button "Facebook post" at bounding box center [1004, 212] width 170 height 25
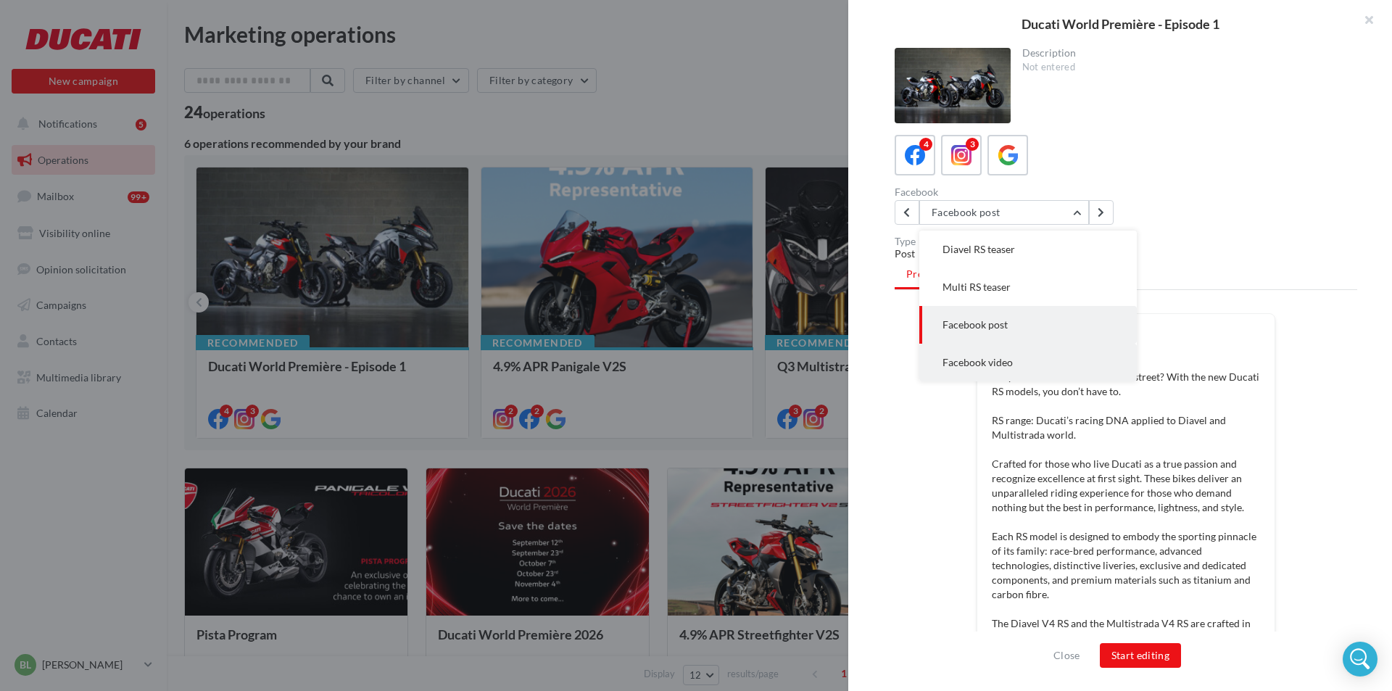
click at [1009, 361] on span "Facebook video" at bounding box center [977, 362] width 70 height 12
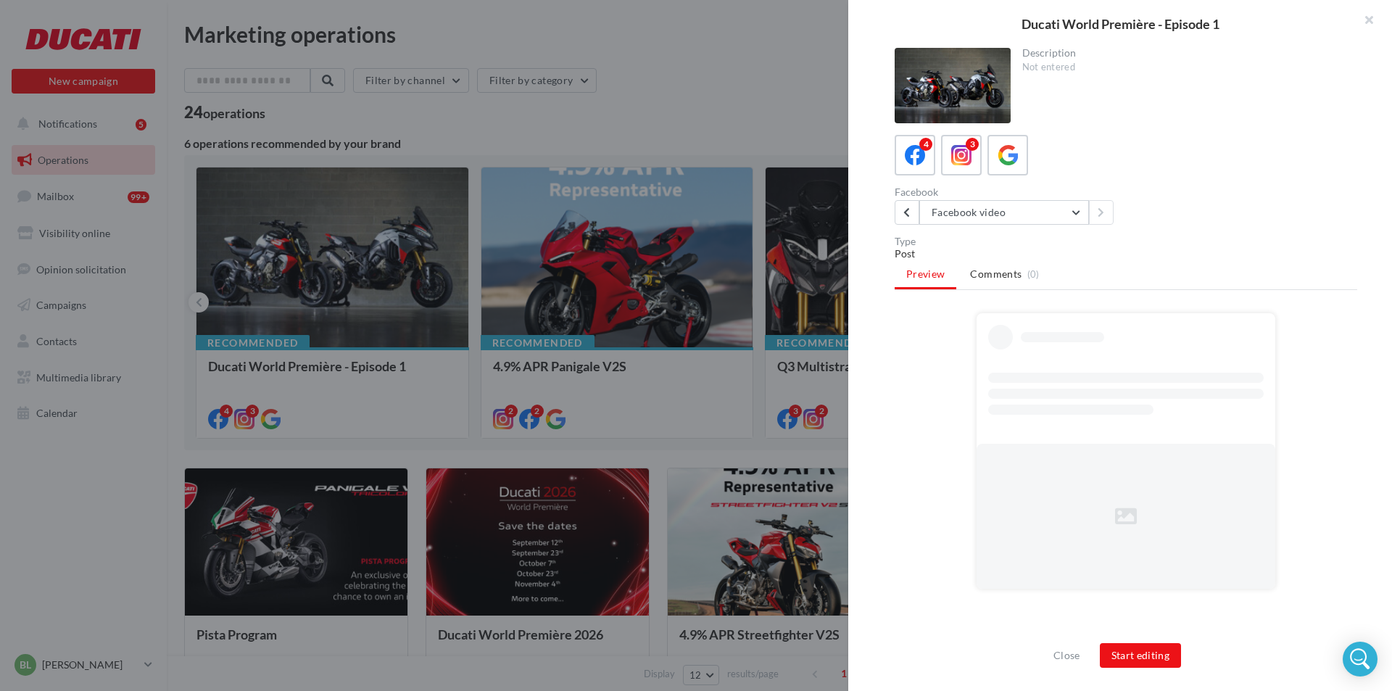
click at [1226, 194] on div "Facebook Facebook video Diavel RS teaser Multi RS teaser Facebook post Facebook…" at bounding box center [1131, 206] width 474 height 38
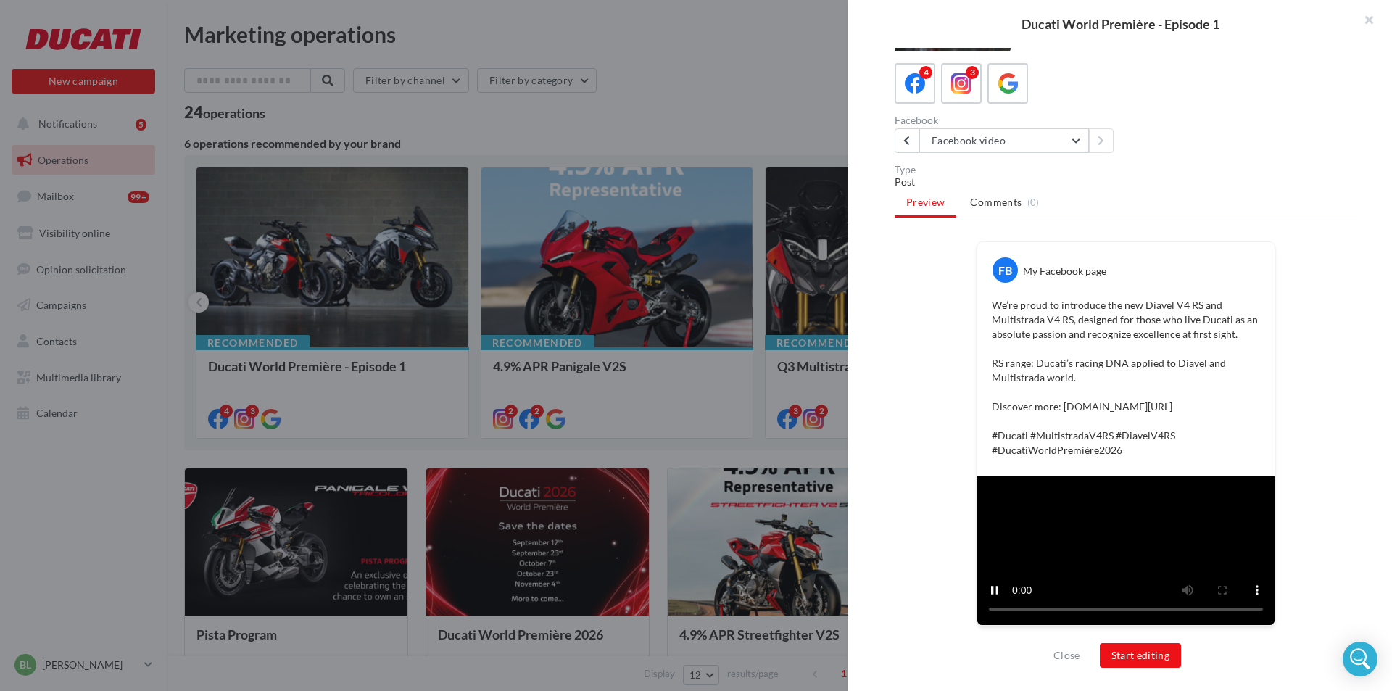
scroll to position [91, 0]
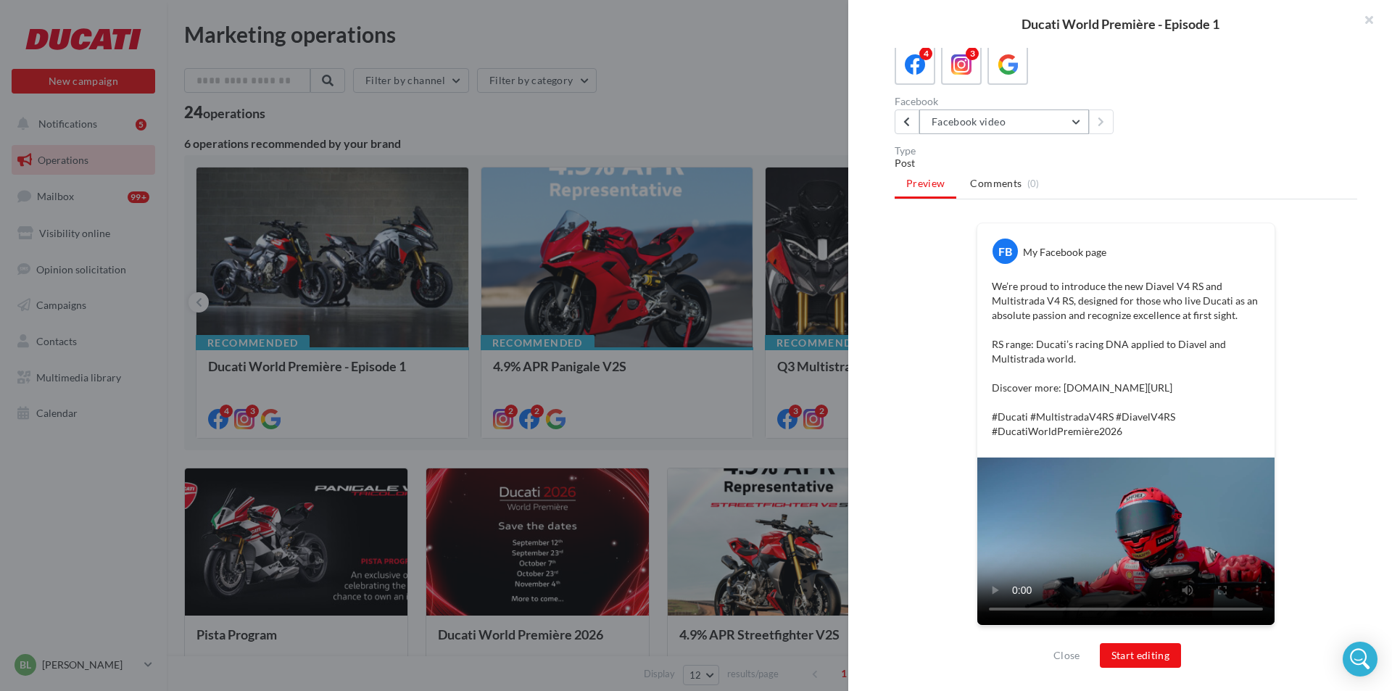
click at [1043, 123] on button "Facebook video" at bounding box center [1004, 121] width 170 height 25
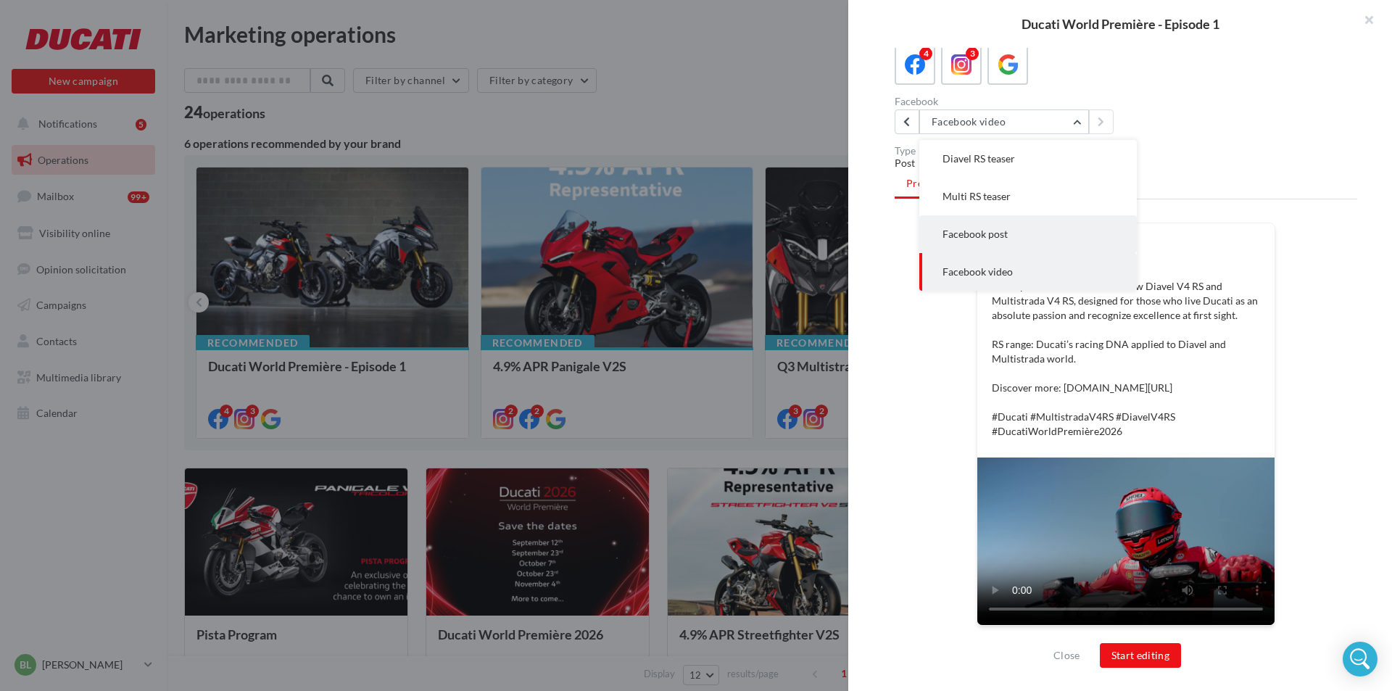
click at [1000, 232] on span "Facebook post" at bounding box center [974, 234] width 65 height 12
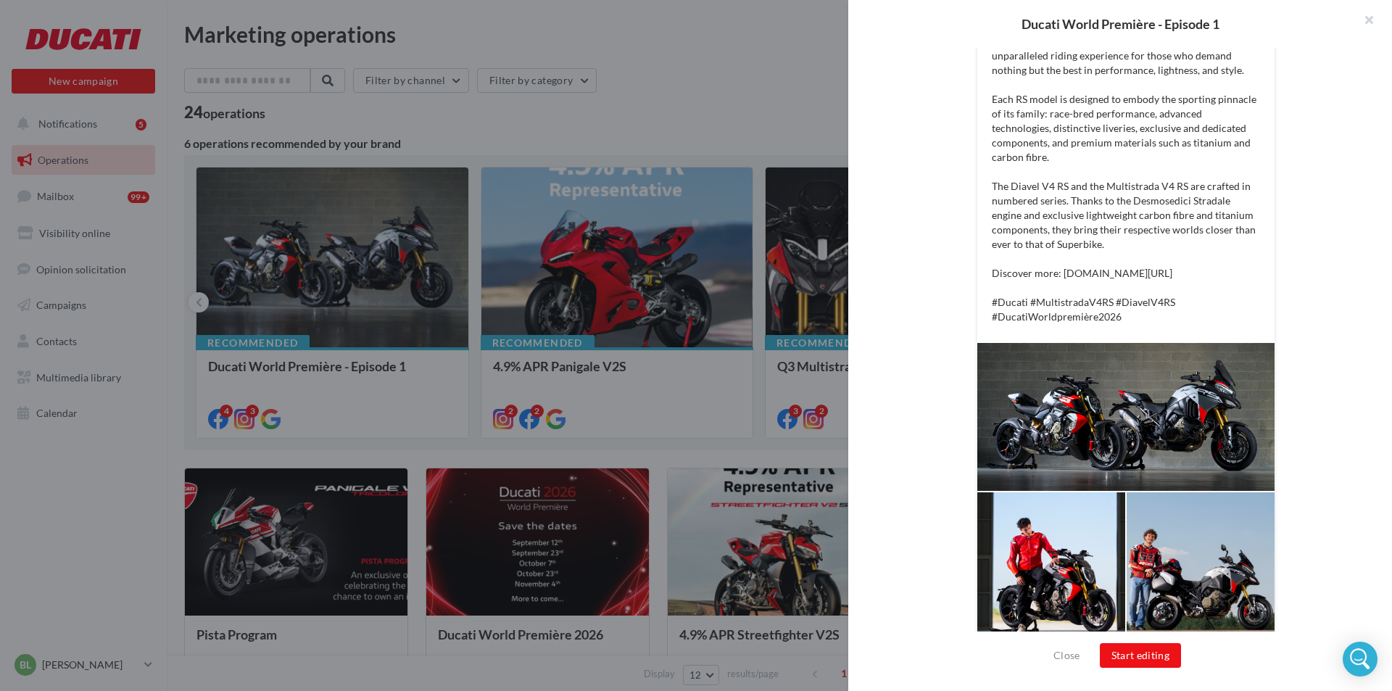
scroll to position [438, 0]
click at [1145, 654] on button "Start editing" at bounding box center [1141, 655] width 82 height 25
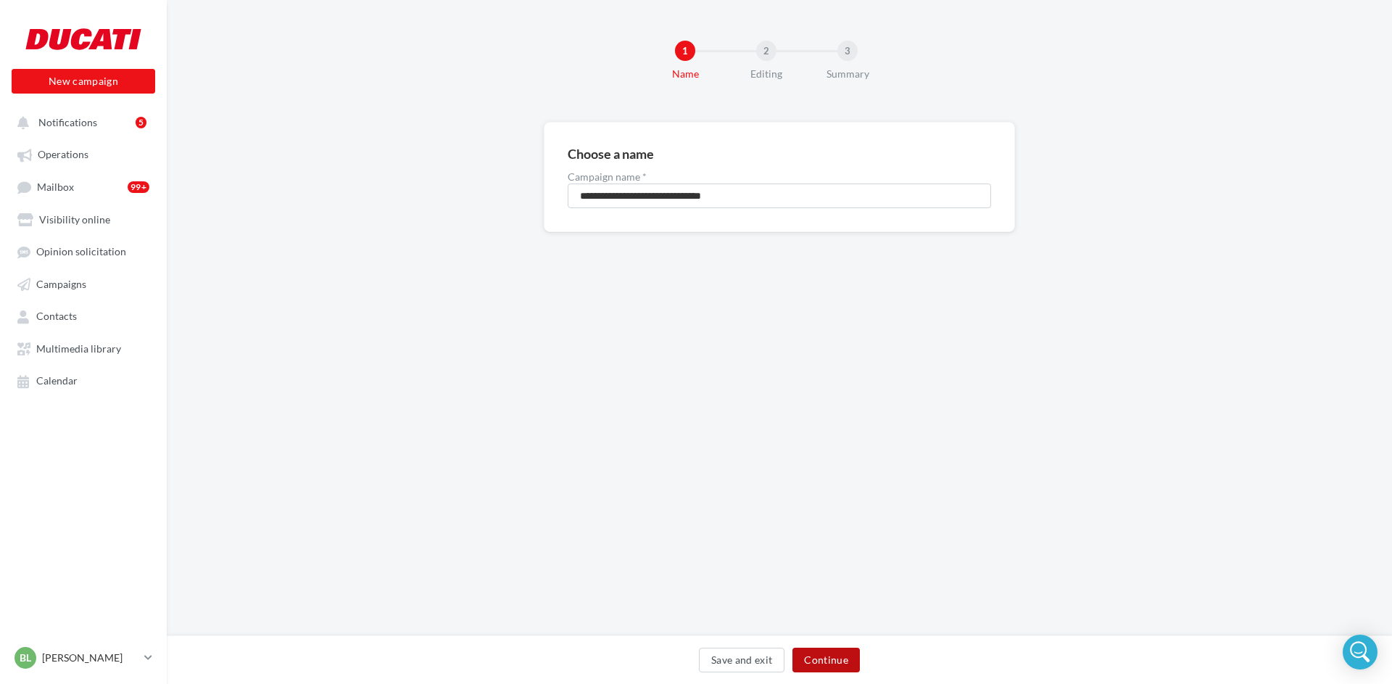
click at [844, 655] on button "Continue" at bounding box center [825, 659] width 67 height 25
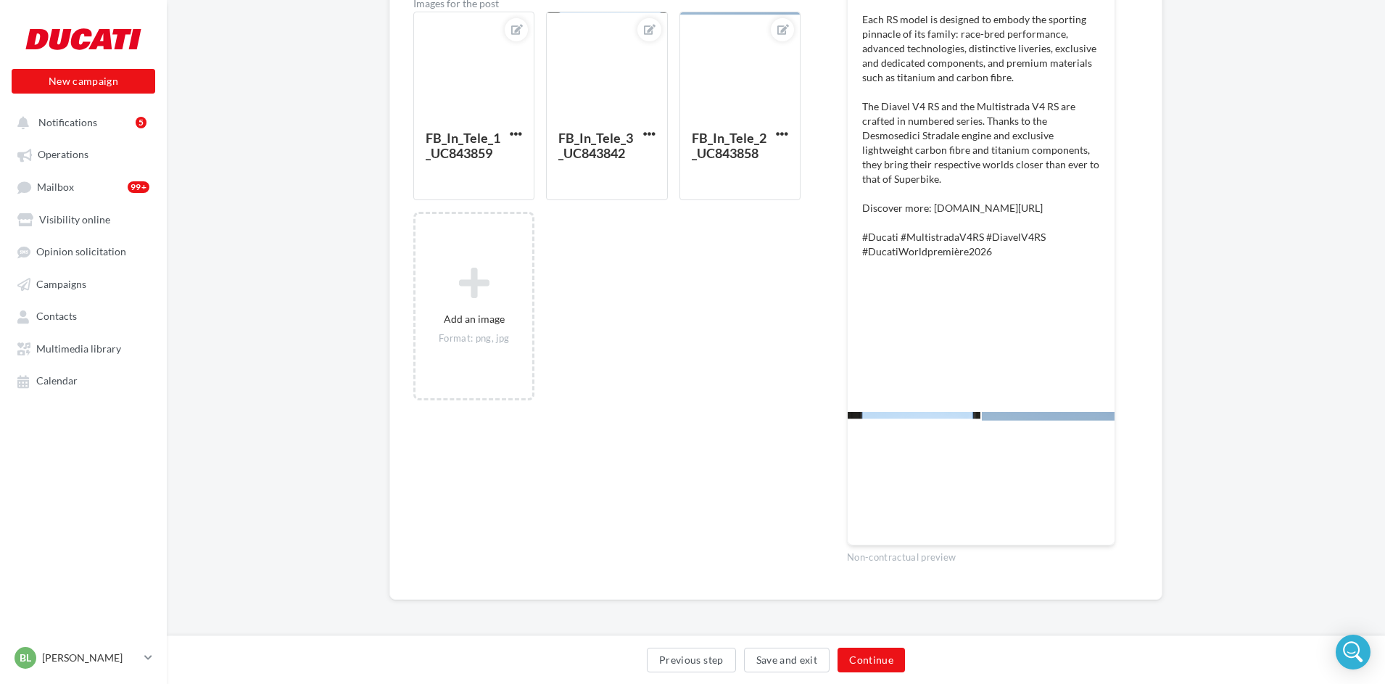
scroll to position [403, 0]
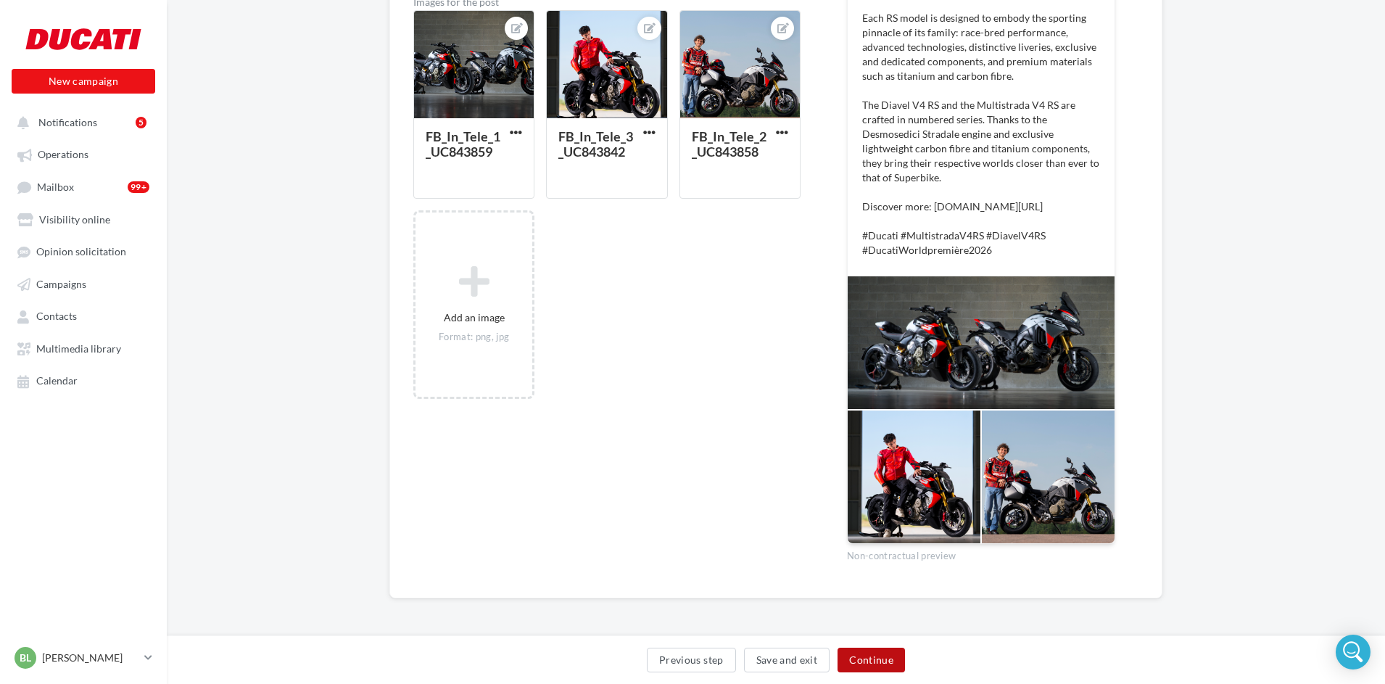
click at [871, 657] on button "Continue" at bounding box center [870, 659] width 67 height 25
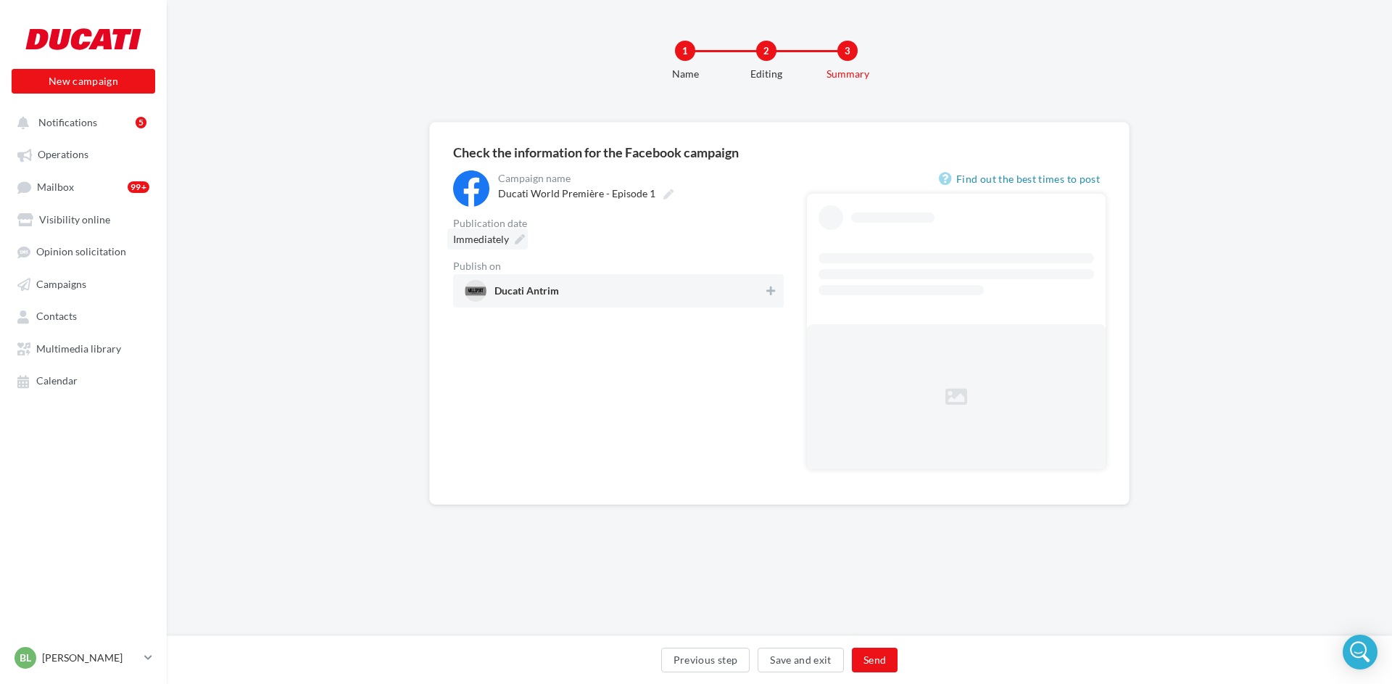
click at [513, 240] on div "Immediately" at bounding box center [487, 238] width 80 height 21
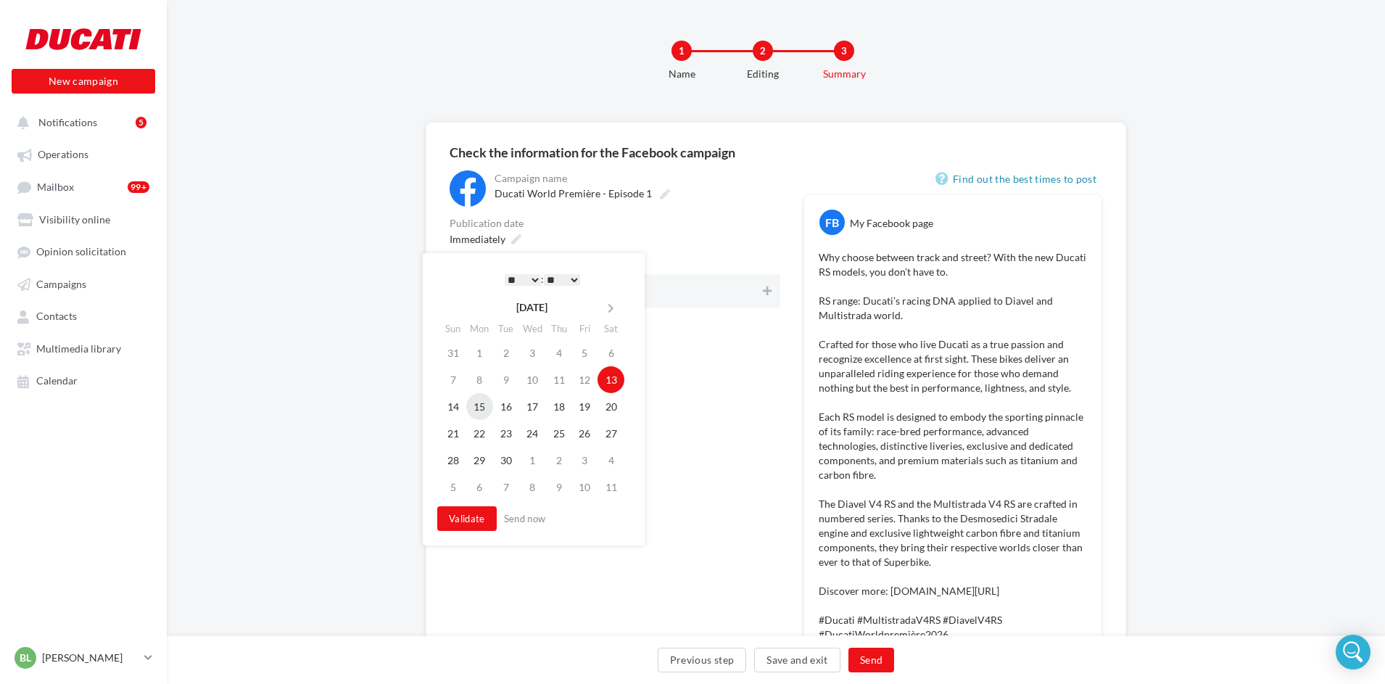
click at [482, 411] on td "15" at bounding box center [479, 406] width 27 height 27
click at [526, 277] on select "* * * * * * * * * * ** ** ** ** ** ** ** ** ** ** ** ** ** **" at bounding box center [519, 280] width 36 height 12
click at [465, 515] on button "Validate" at bounding box center [462, 518] width 59 height 25
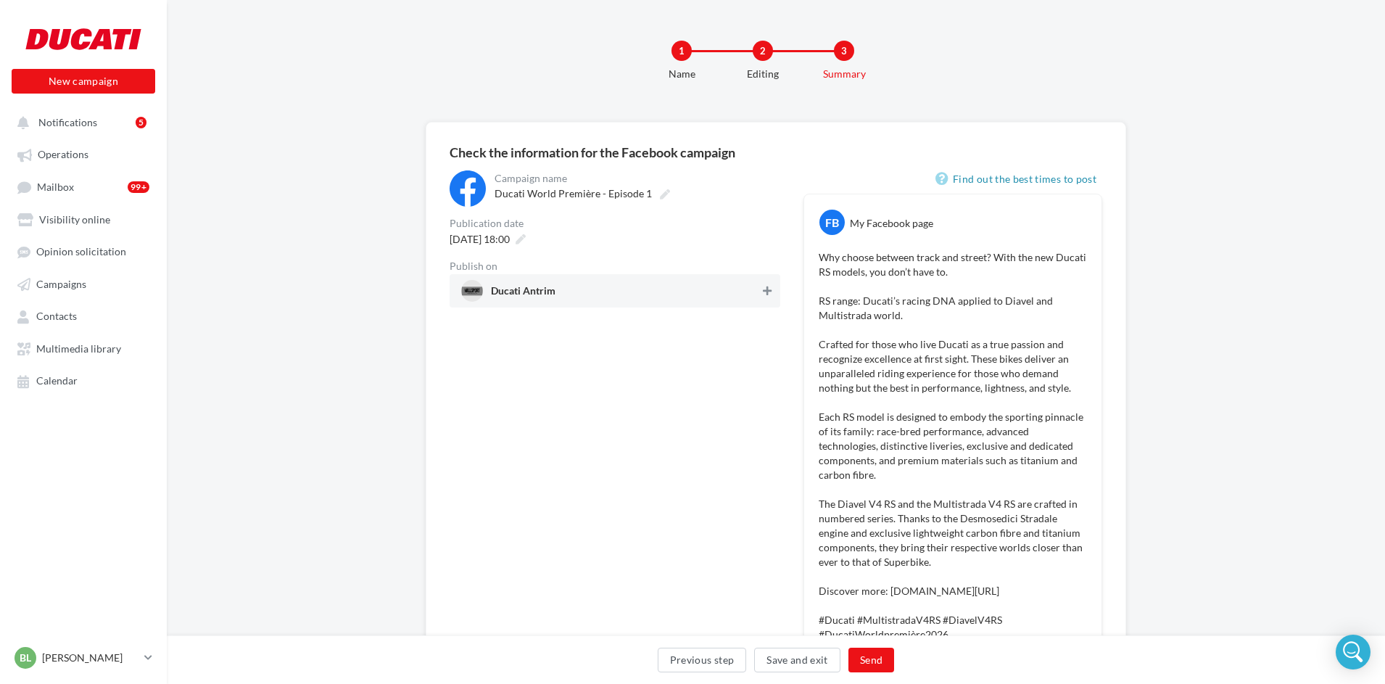
click at [764, 297] on button at bounding box center [767, 290] width 14 height 17
click at [865, 663] on button "Send" at bounding box center [871, 659] width 46 height 25
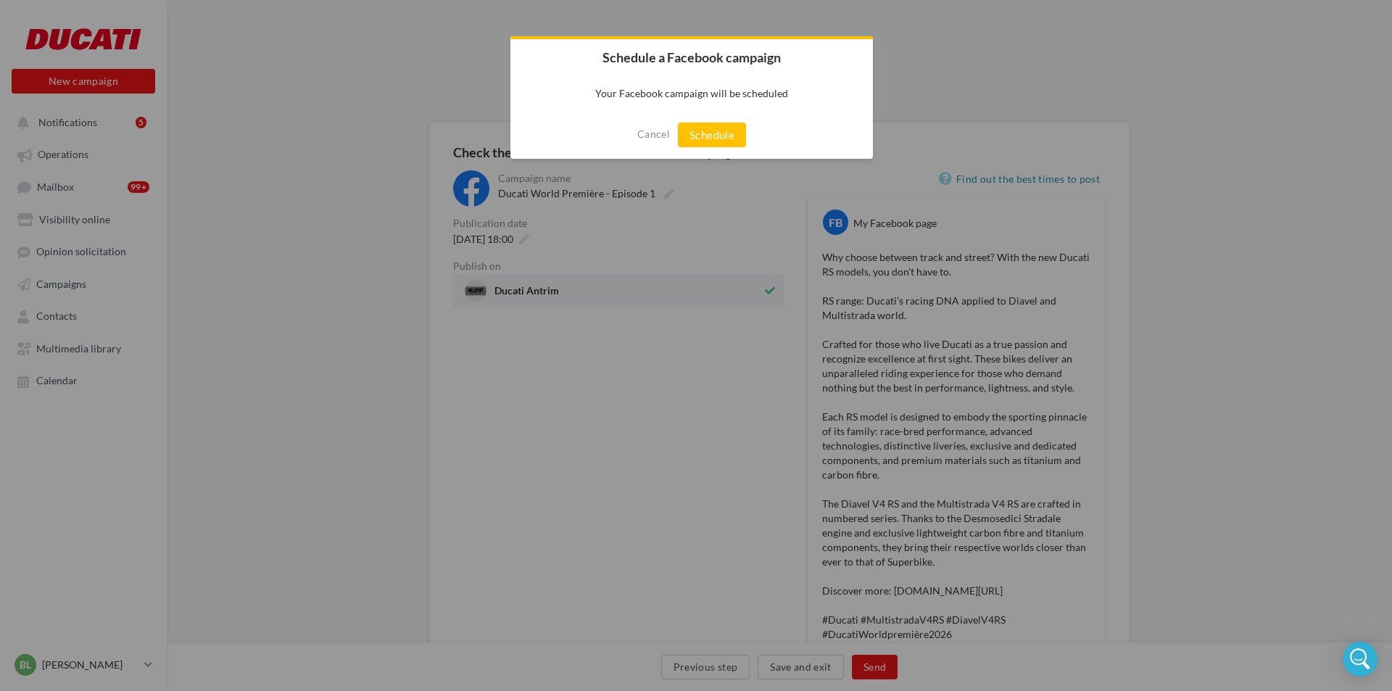
click at [711, 130] on button "Schedule" at bounding box center [712, 135] width 68 height 25
